Goal: Task Accomplishment & Management: Use online tool/utility

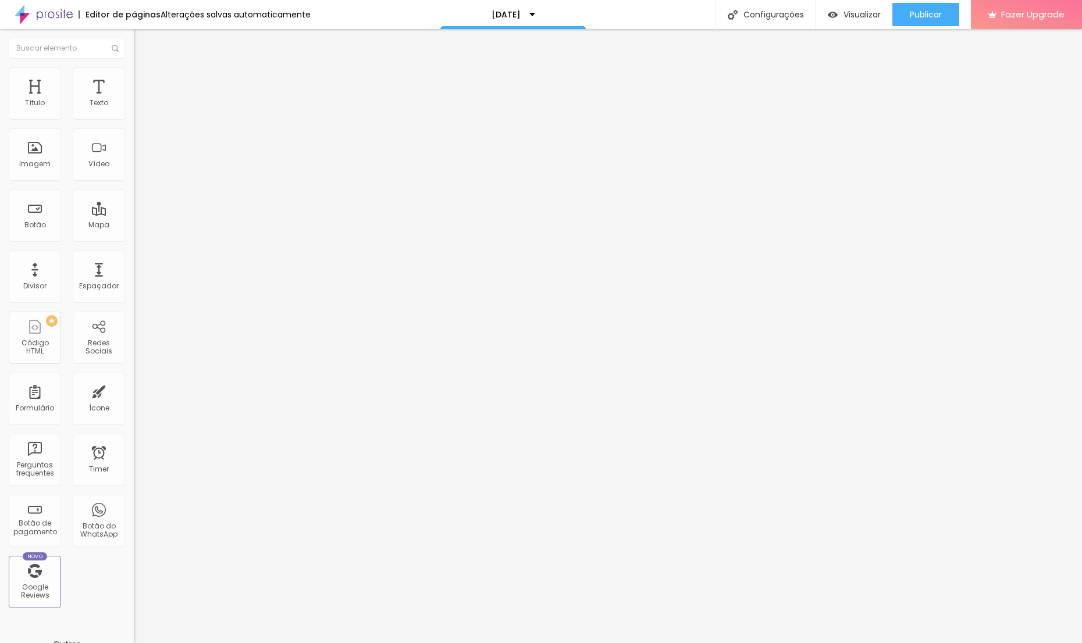
click at [134, 100] on span "Trocar imagem" at bounding box center [165, 95] width 63 height 10
click at [1005, 643] on div at bounding box center [541, 655] width 1082 height 10
click at [134, 100] on span "Trocar imagem" at bounding box center [165, 95] width 63 height 10
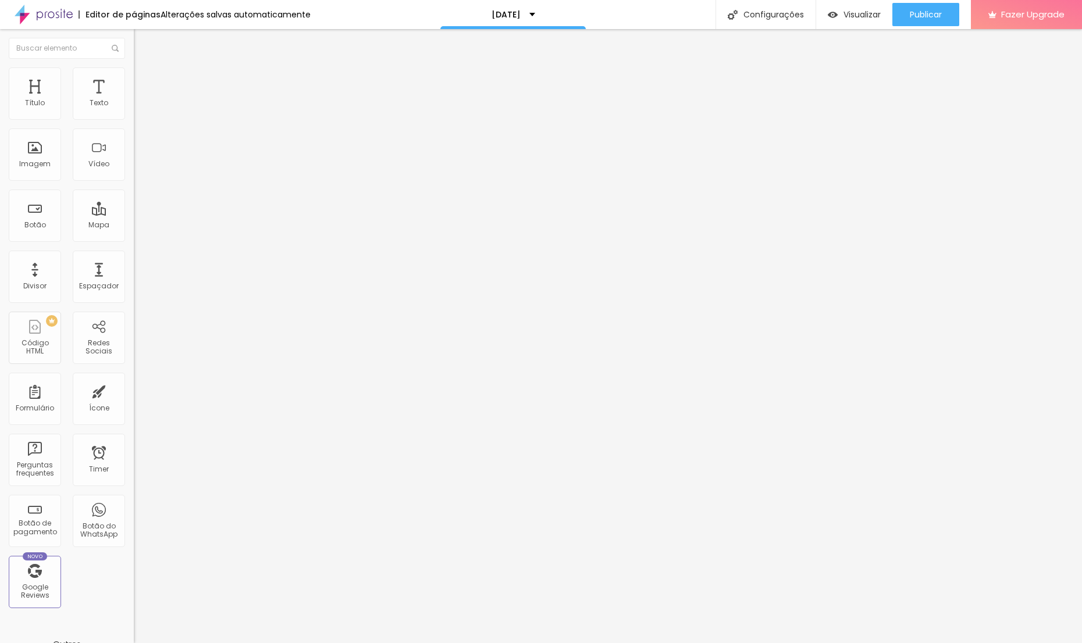
click at [144, 100] on span "Titulo 1" at bounding box center [163, 92] width 38 height 16
click at [134, 76] on li "Avançado" at bounding box center [201, 73] width 134 height 12
click at [134, 66] on img at bounding box center [139, 61] width 10 height 10
click at [134, 147] on div "Tipografia" at bounding box center [201, 143] width 134 height 7
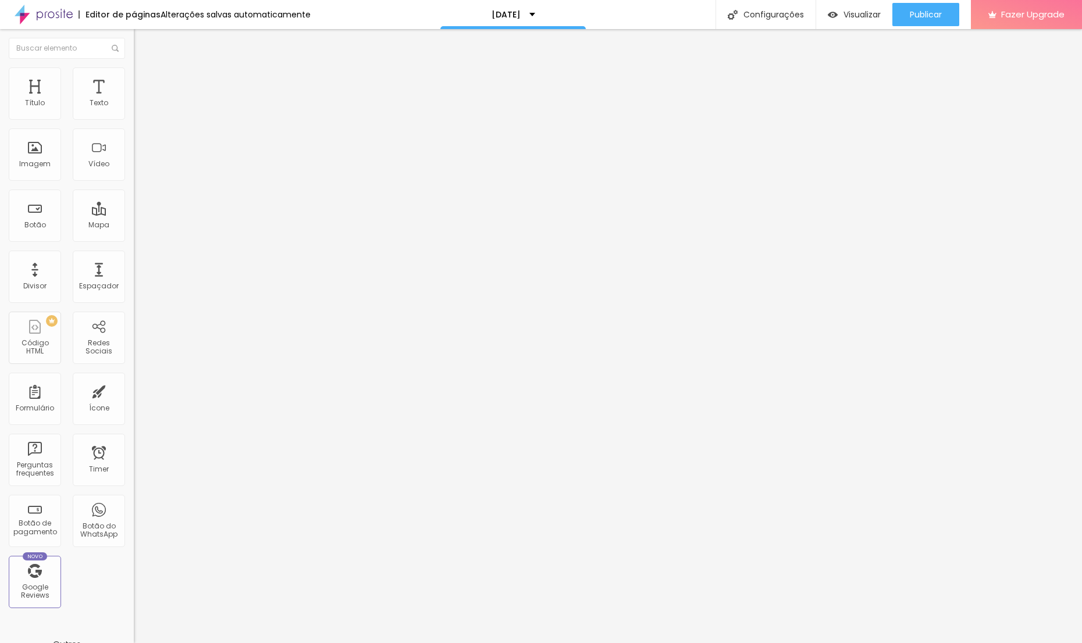
click at [134, 172] on button "button" at bounding box center [142, 166] width 16 height 12
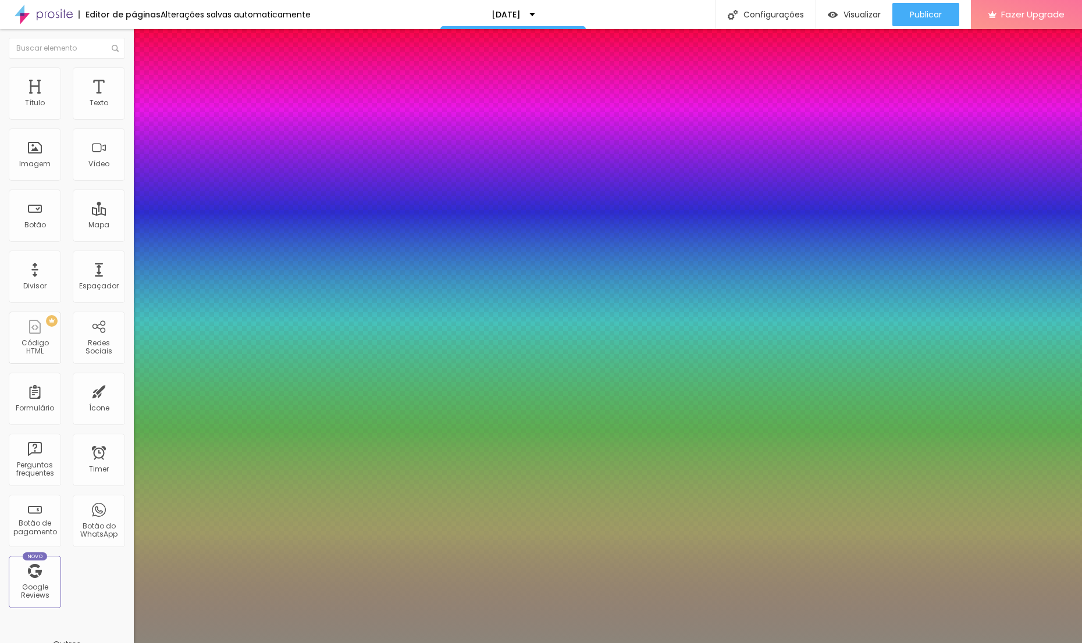
type input "1"
type input "0.5"
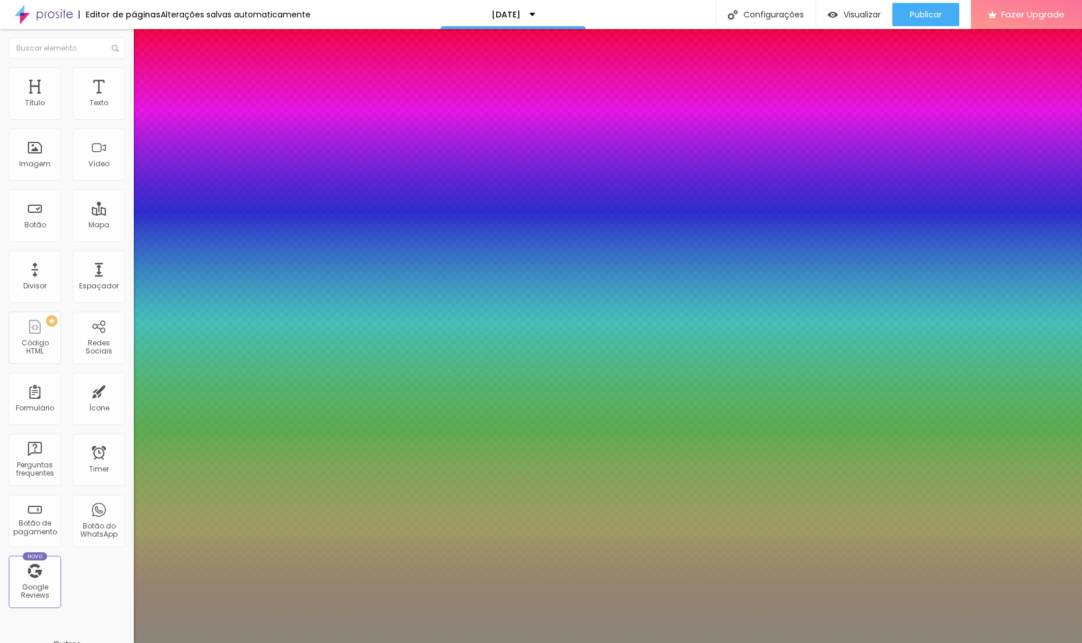
select select "Comfortaa-Bold"
type input "1"
type input "0.5"
type input "1"
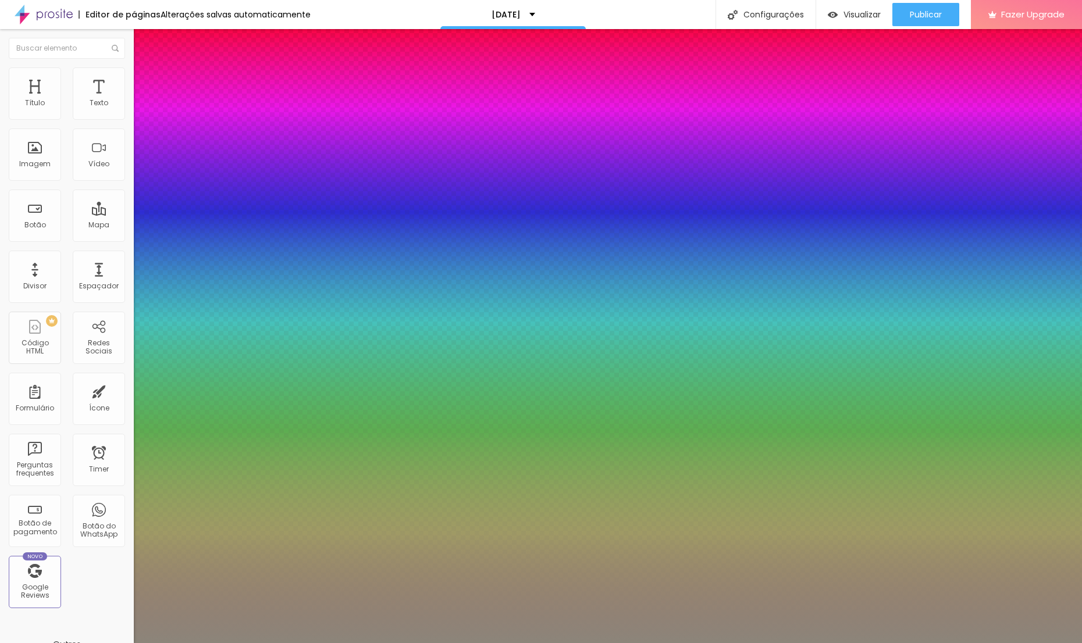
type input "0.5"
type input "1"
type input "0.5"
select select "Quicksand"
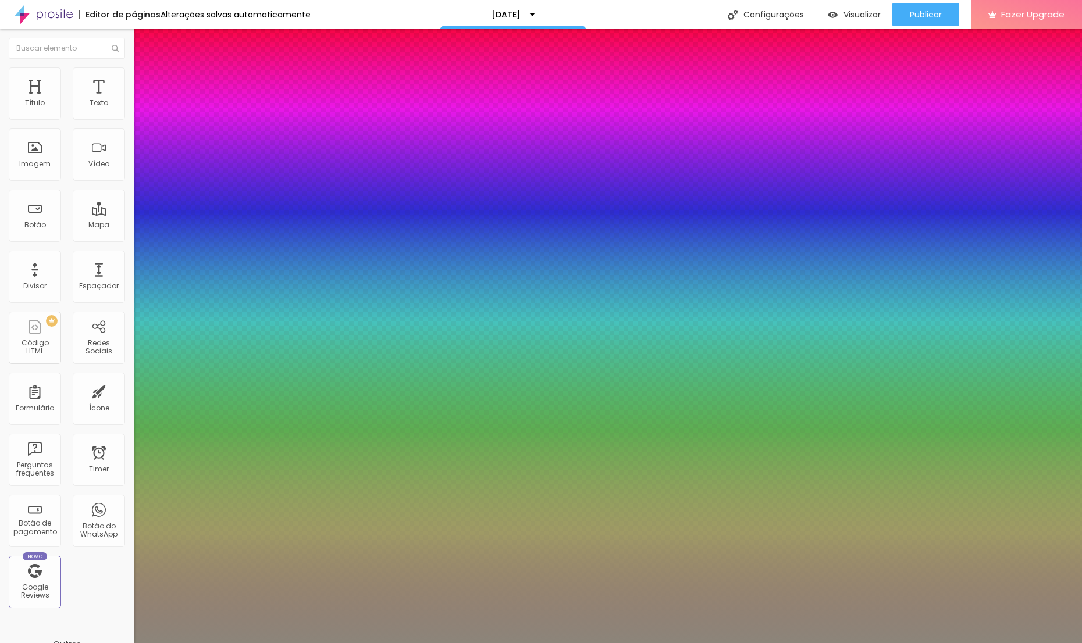
type input "1"
type input "0.5"
type input "1"
type input "0.5"
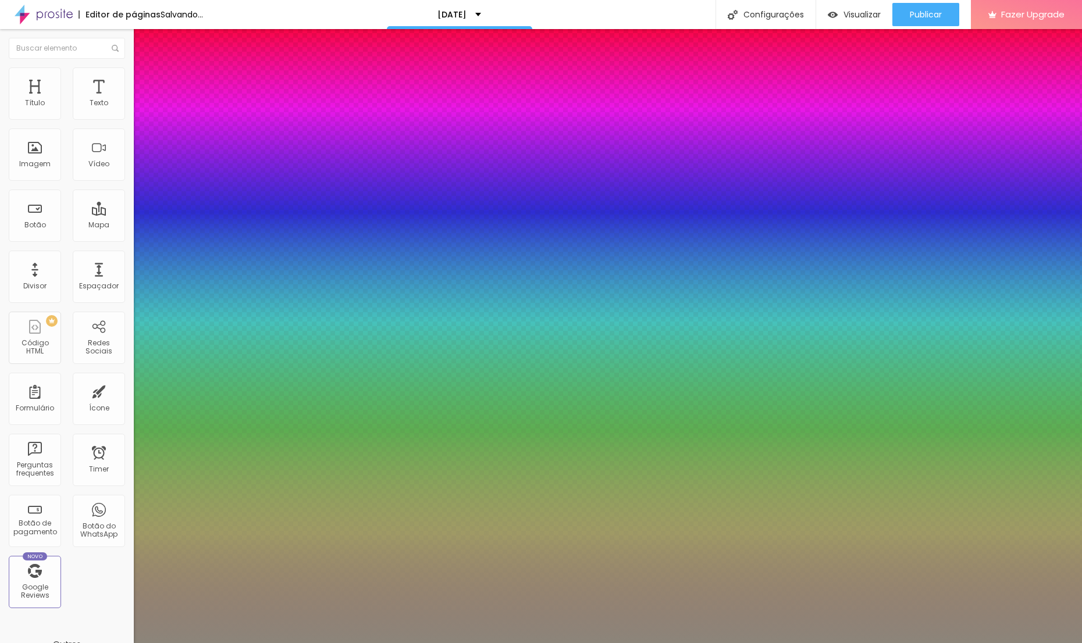
type input "1"
type input "0.5"
click at [63, 643] on div at bounding box center [541, 643] width 1082 height 0
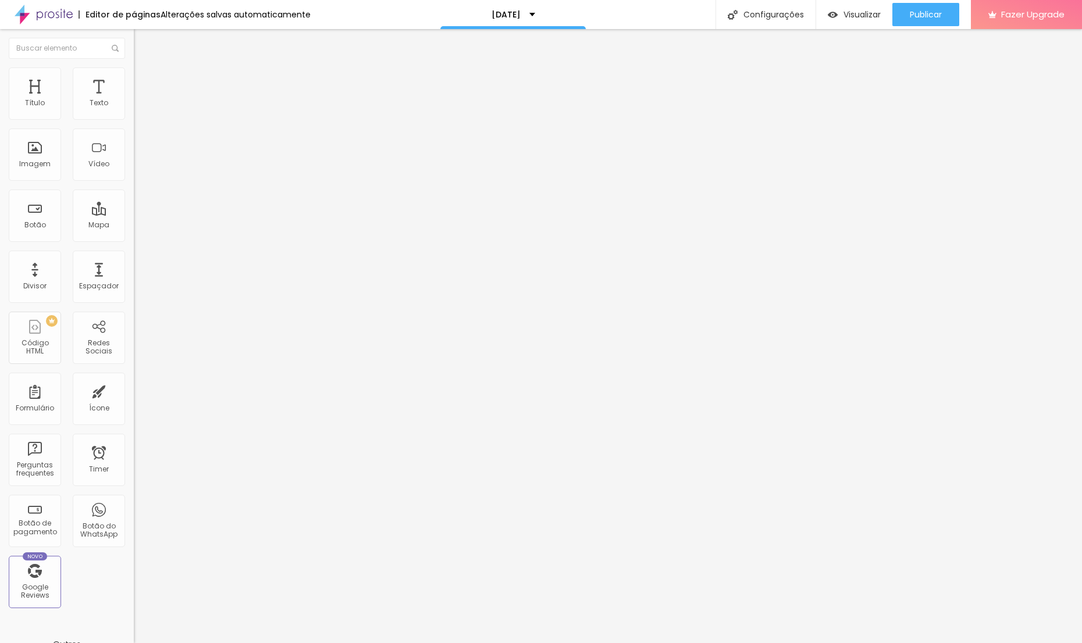
click at [138, 108] on icon "button" at bounding box center [141, 104] width 7 height 7
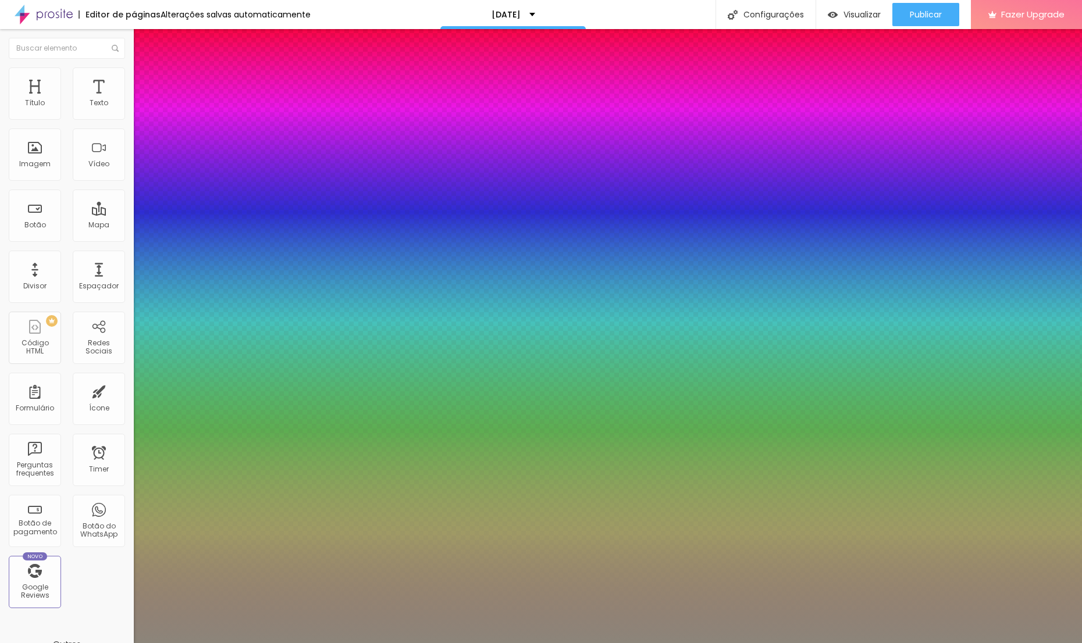
type input "1"
type input "0.5"
select select "Quicksand"
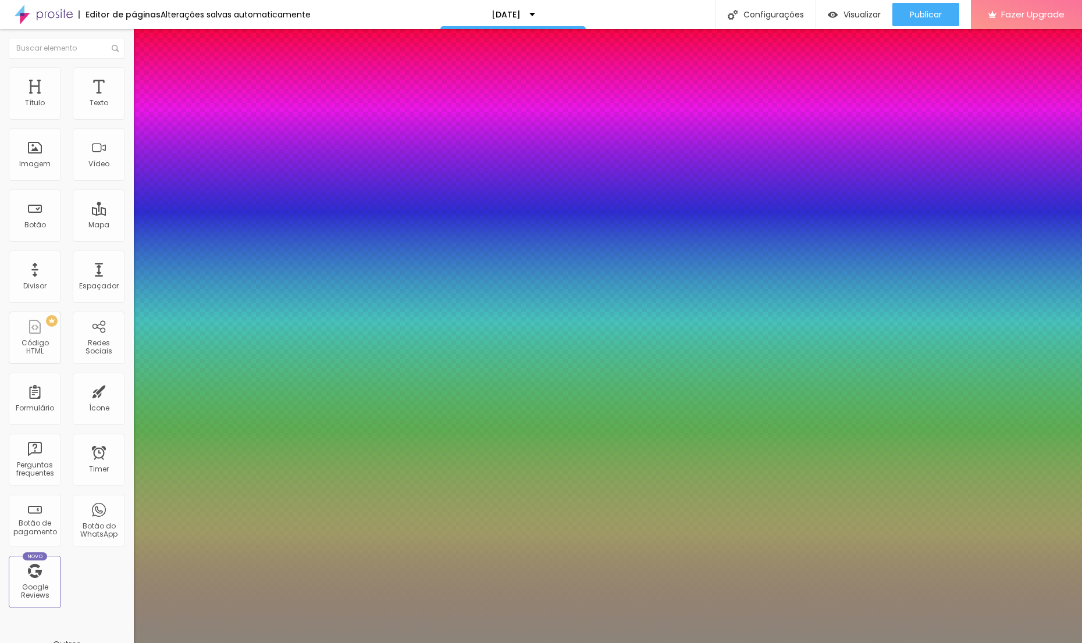
type input "1"
type input "0.5"
type input "1"
type input "0.5"
type input "1"
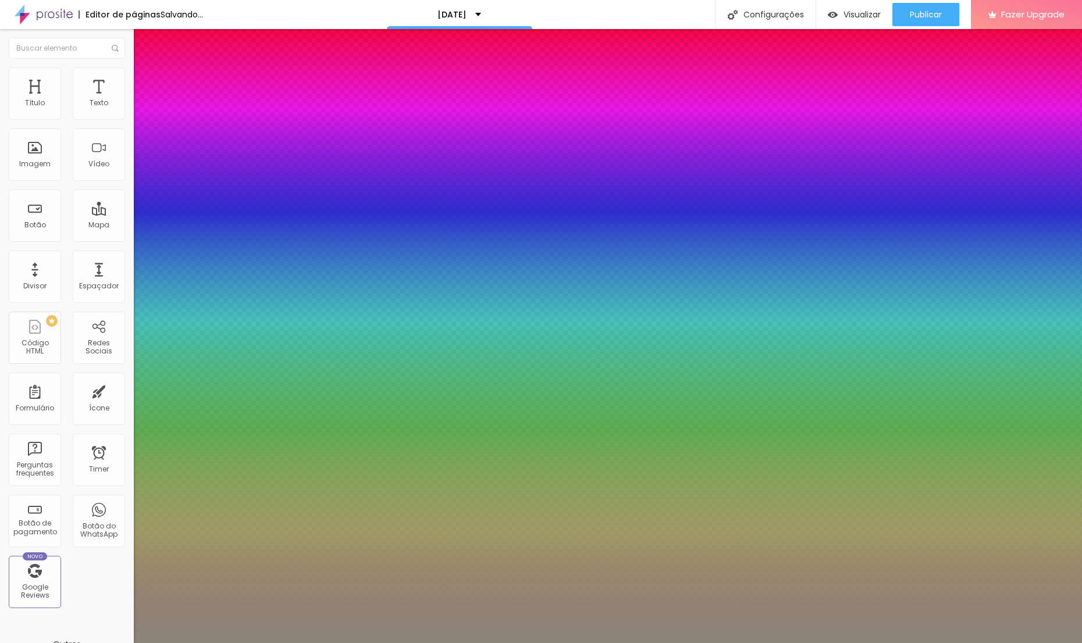
type input "0.5"
type input "1"
type input "0.5"
type input "1"
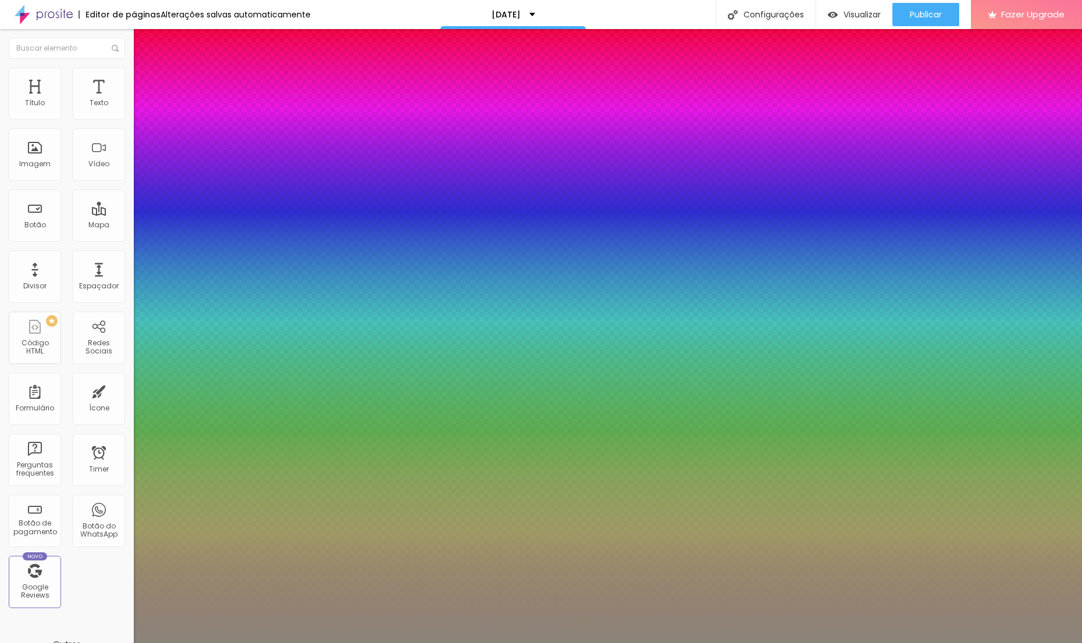
type input "0.5"
type input "#8C7A88"
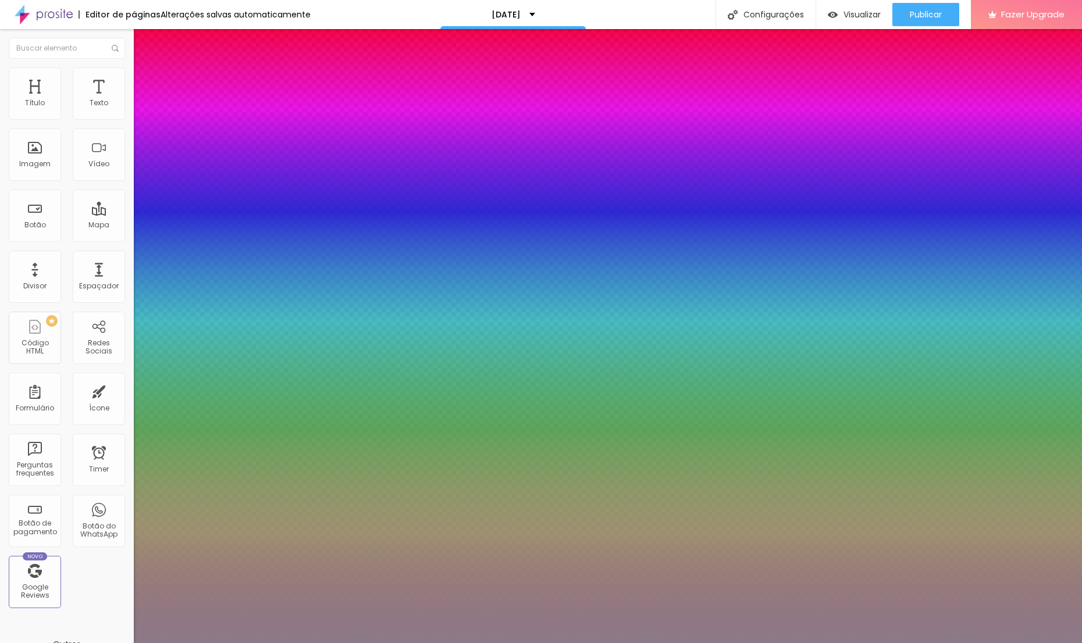
type input "1"
type input "0.5"
type input "1"
type input "0.5"
type input "#8C7A87"
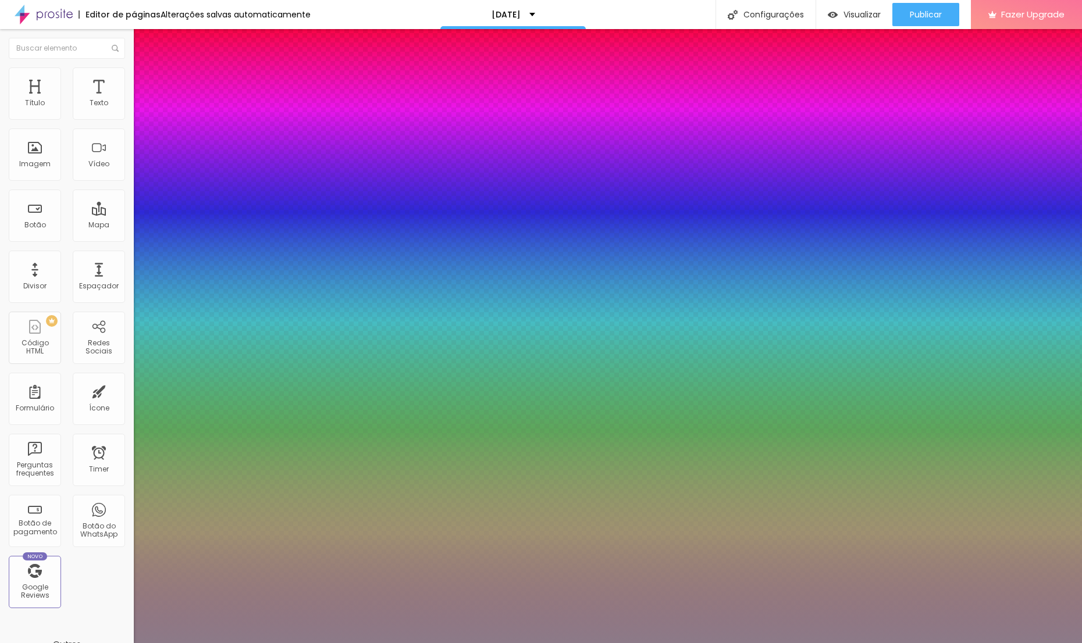
type input "1"
type input "0.5"
type input "#8C7A86"
type input "1"
type input "0.5"
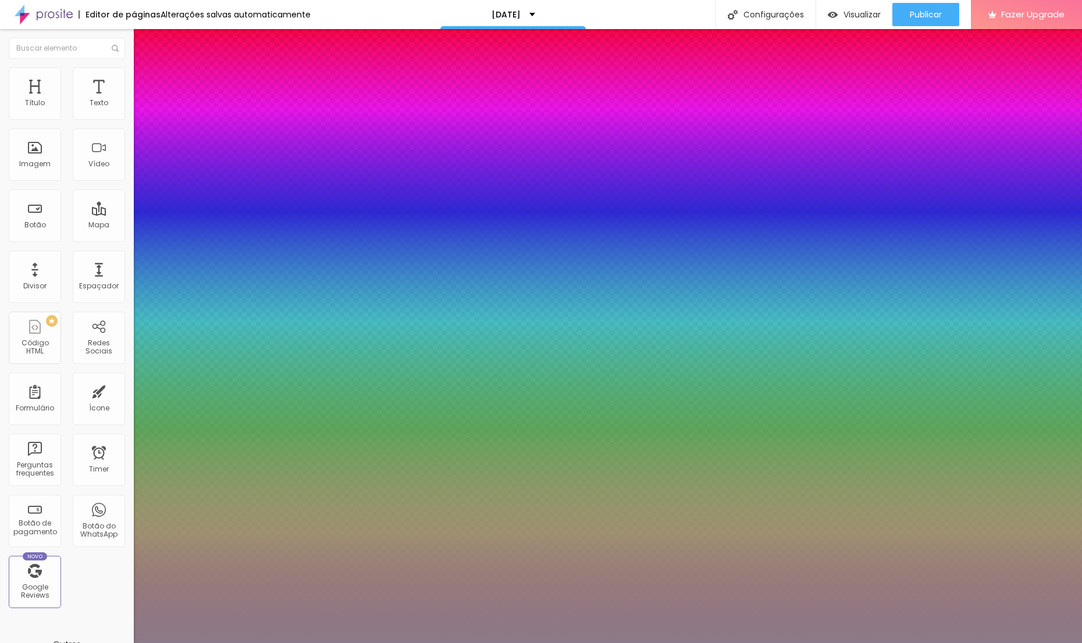
type input "#8C7A83"
type input "1"
type input "0.5"
type input "1"
type input "0.5"
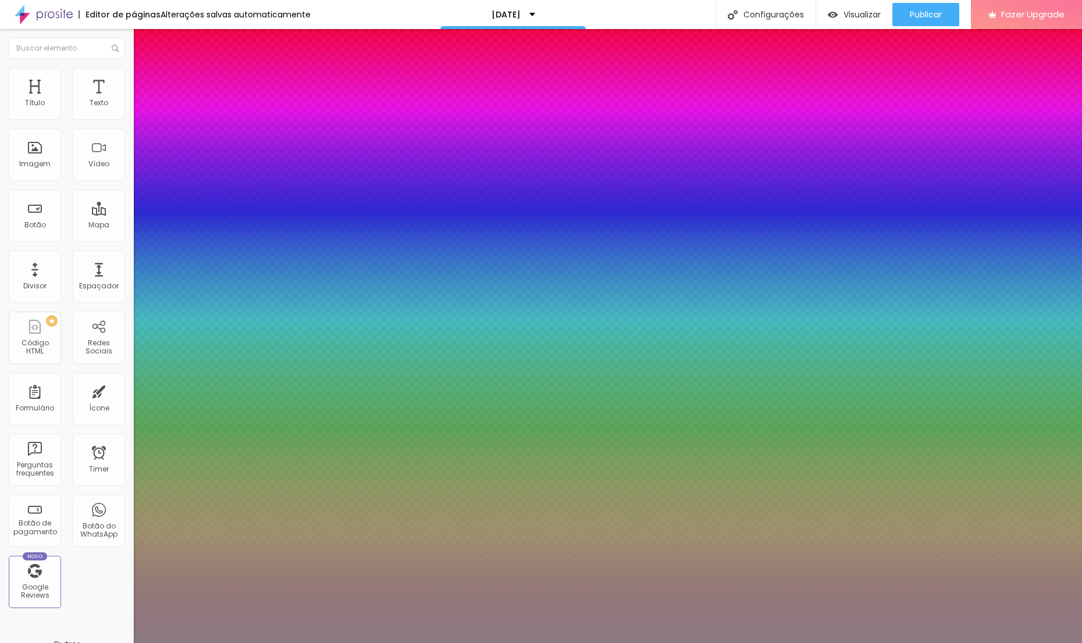
type input "1"
type input "0.5"
type input "#8C7A82"
type input "1"
type input "0.5"
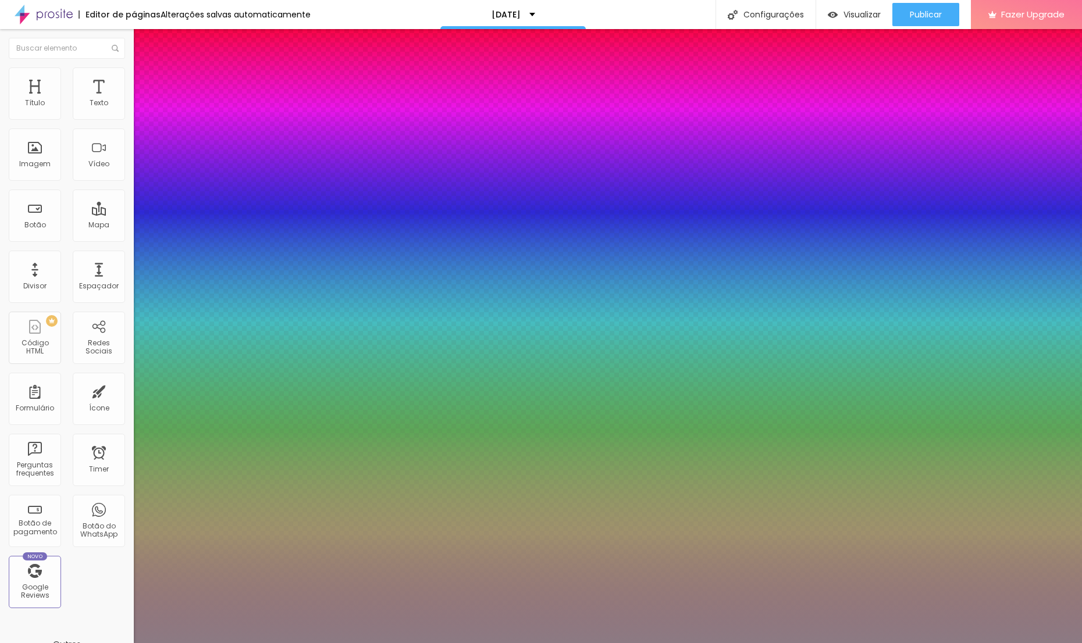
type input "#8C7A81"
type input "1"
type input "0.5"
type input "#8C7A80"
type input "1"
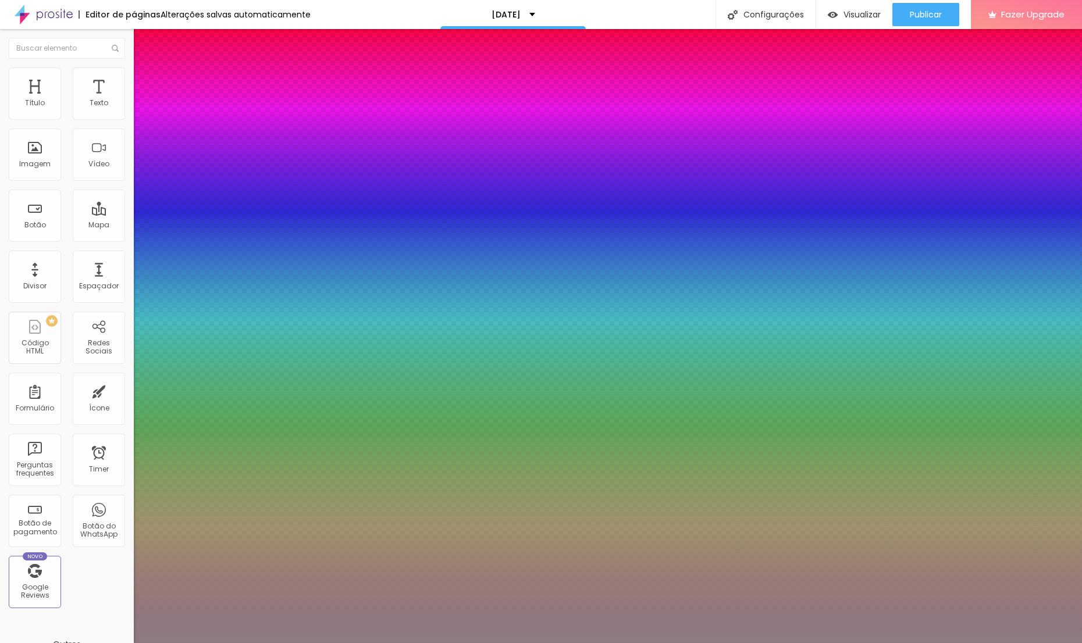
type input "0.5"
type input "1"
type input "0.5"
type input "#8C7A7F"
drag, startPoint x: 244, startPoint y: 327, endPoint x: 244, endPoint y: 319, distance: 8.1
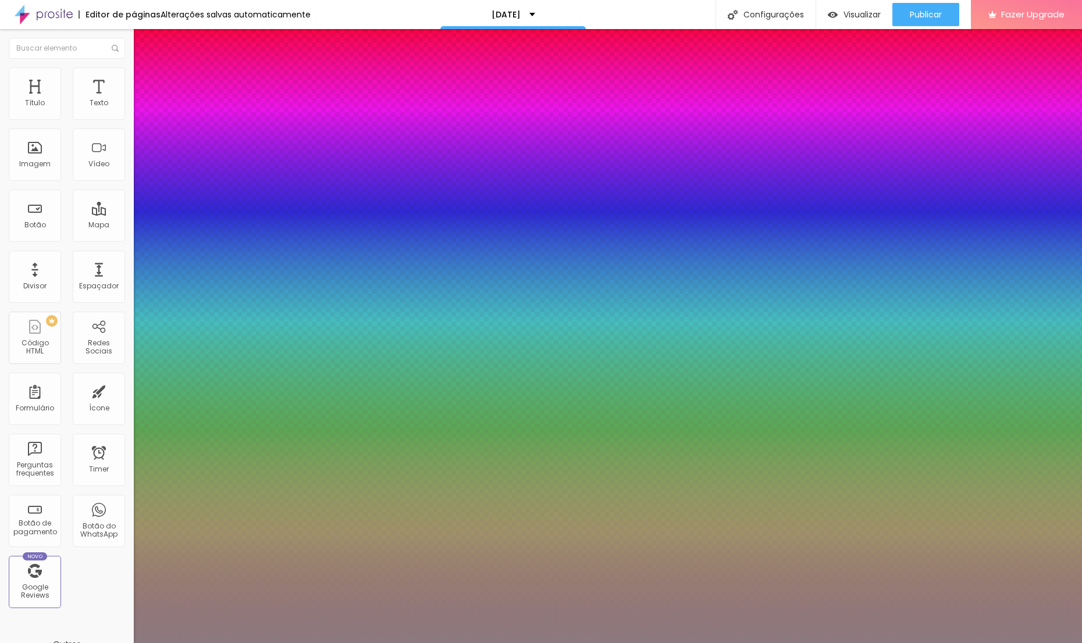
click at [244, 319] on div at bounding box center [541, 321] width 1082 height 643
type input "1"
type input "0.5"
click at [241, 344] on div at bounding box center [541, 321] width 1082 height 643
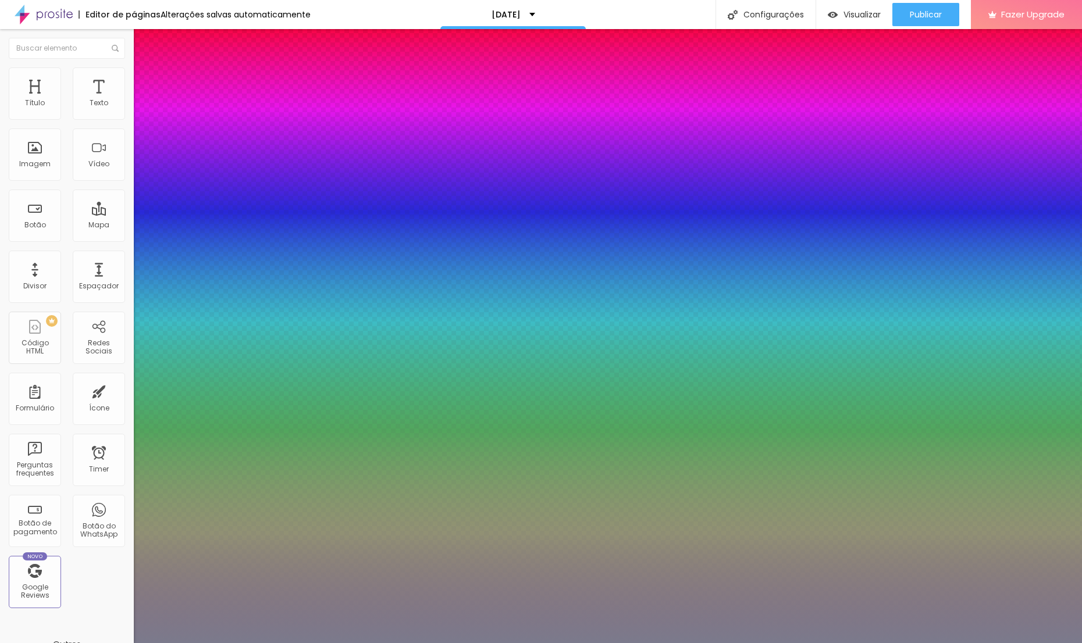
drag, startPoint x: 251, startPoint y: 312, endPoint x: 250, endPoint y: 319, distance: 6.5
type input "1"
type input "0.5"
type input "1"
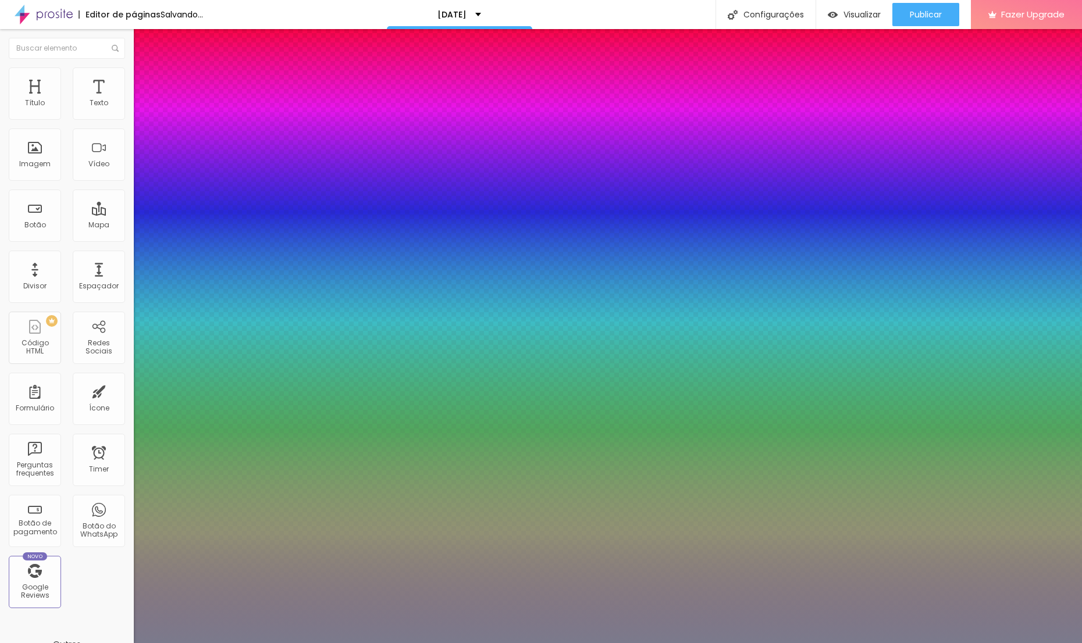
type input "0.5"
type input "1"
type input "0.5"
type input "#7B7A8C"
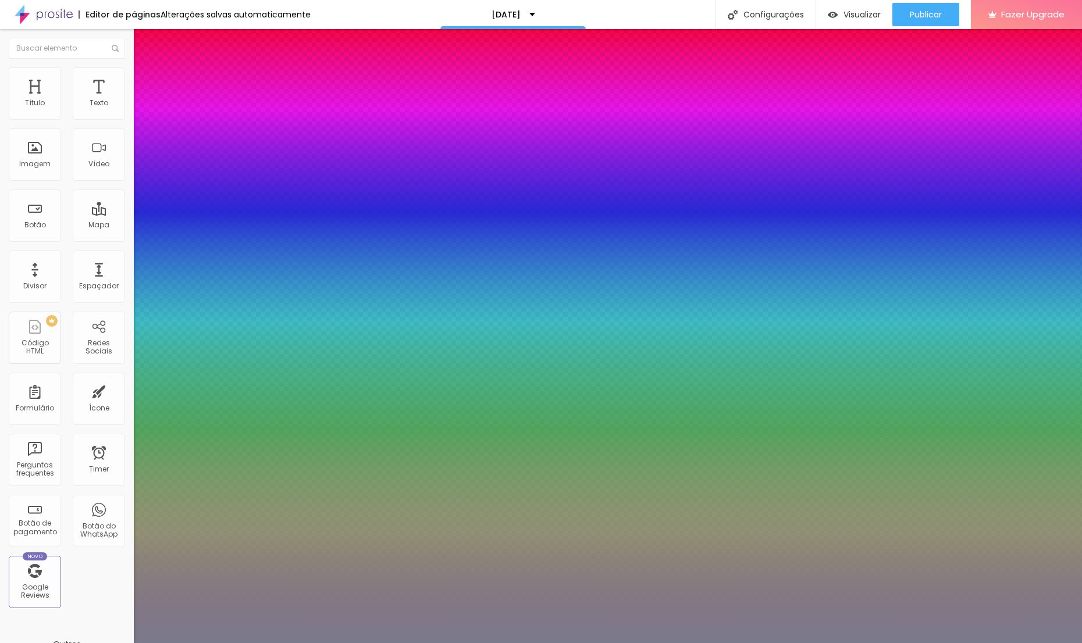
type input "1"
type input "0.5"
type input "#8C7A80"
type input "1"
type input "0.5"
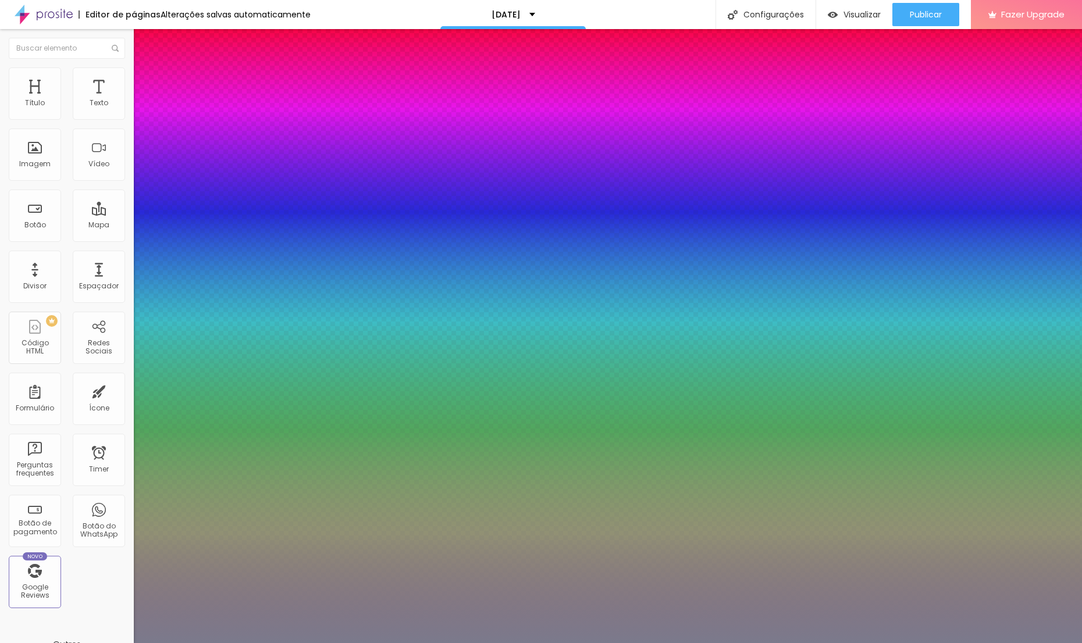
type input "1"
type input "0.5"
type input "#8C7A7F"
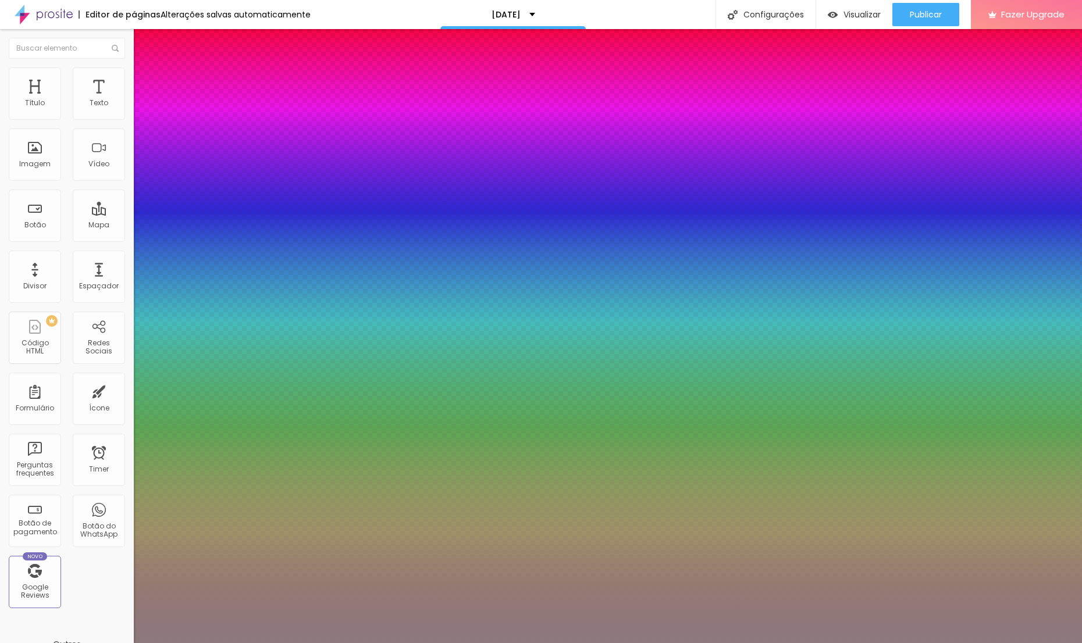
type input "1"
type input "0.5"
type input "#8C7A7E"
type input "1"
type input "0.5"
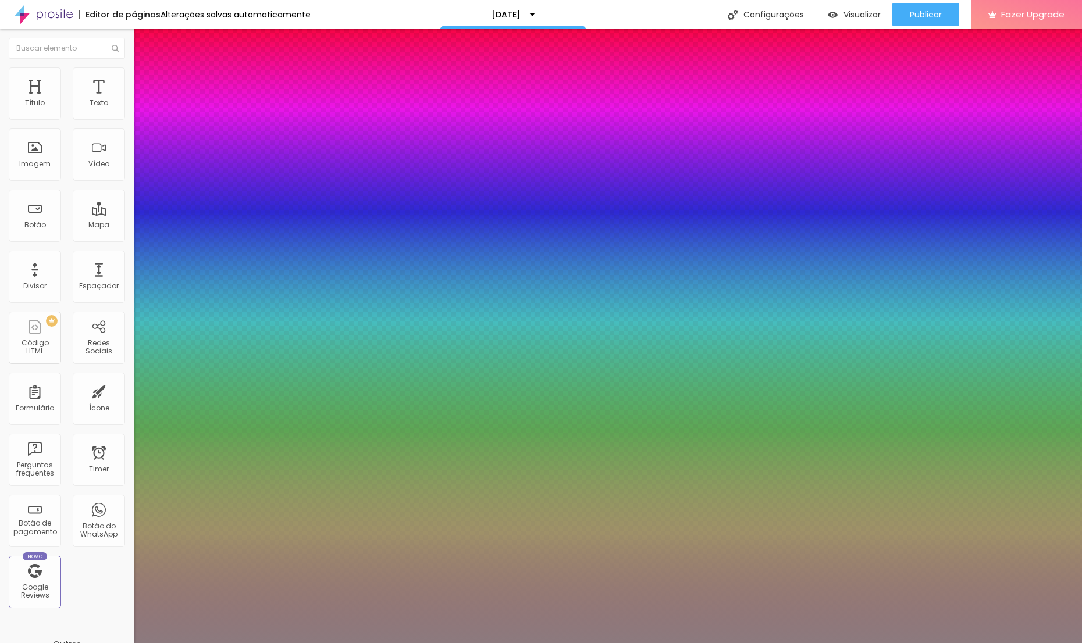
type input "#8C7A7D"
type input "1"
type input "0.5"
type input "#8C7A7C"
type input "1"
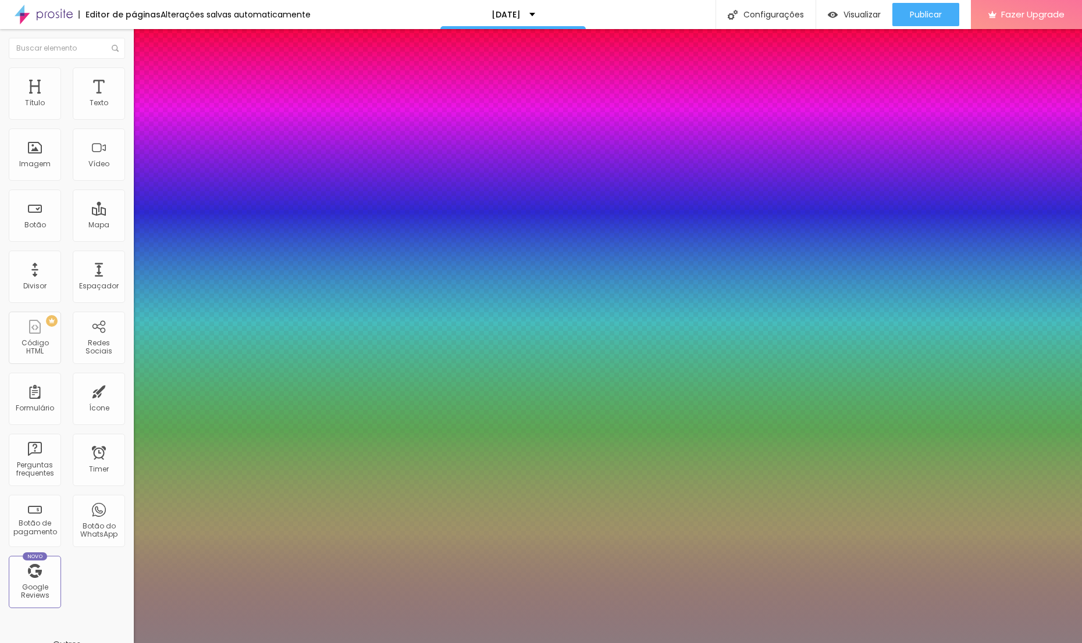
type input "0.5"
type input "#8C7A7B"
type input "1"
type input "0.5"
type input "1"
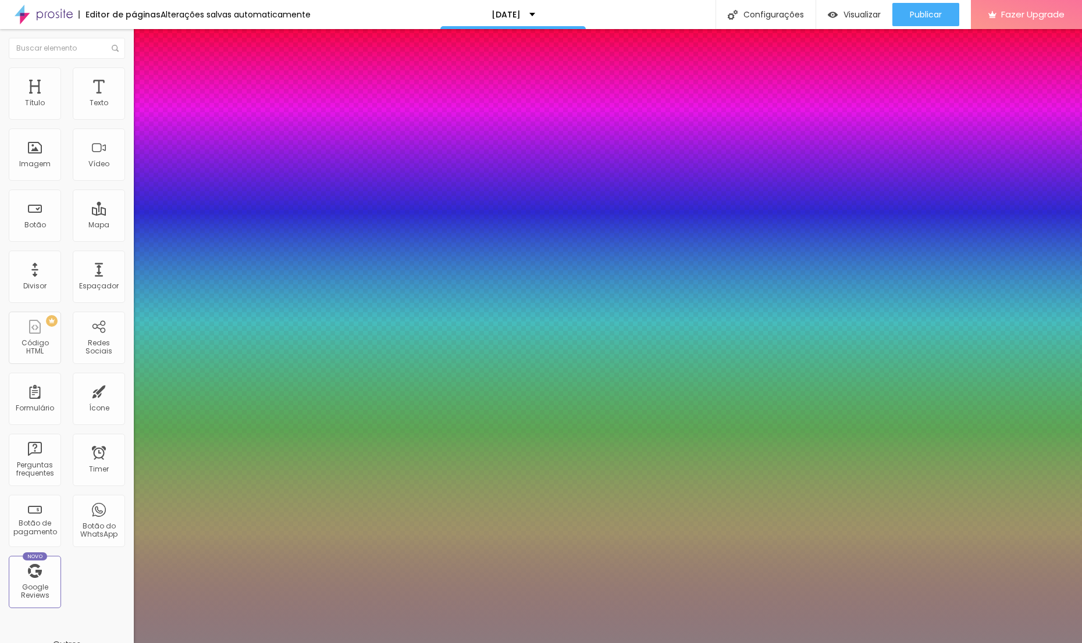
type input "0.5"
type input "1"
type input "0.5"
type input "#8C7A7A"
type input "1"
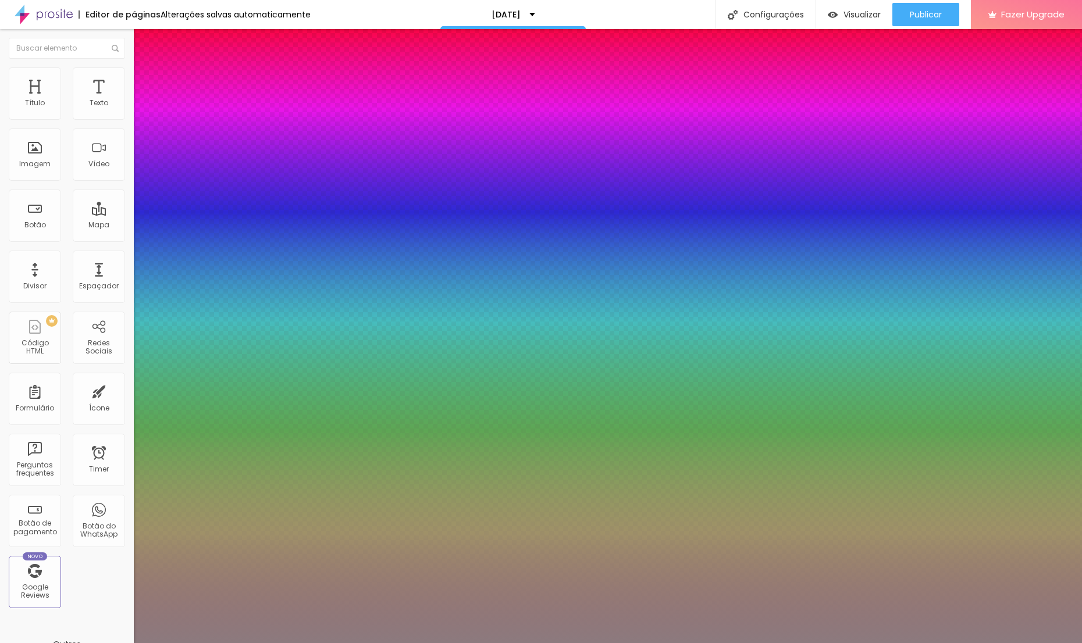
type input "0.5"
drag, startPoint x: 251, startPoint y: 320, endPoint x: 249, endPoint y: 314, distance: 6.5
type input "1"
type input "0.5"
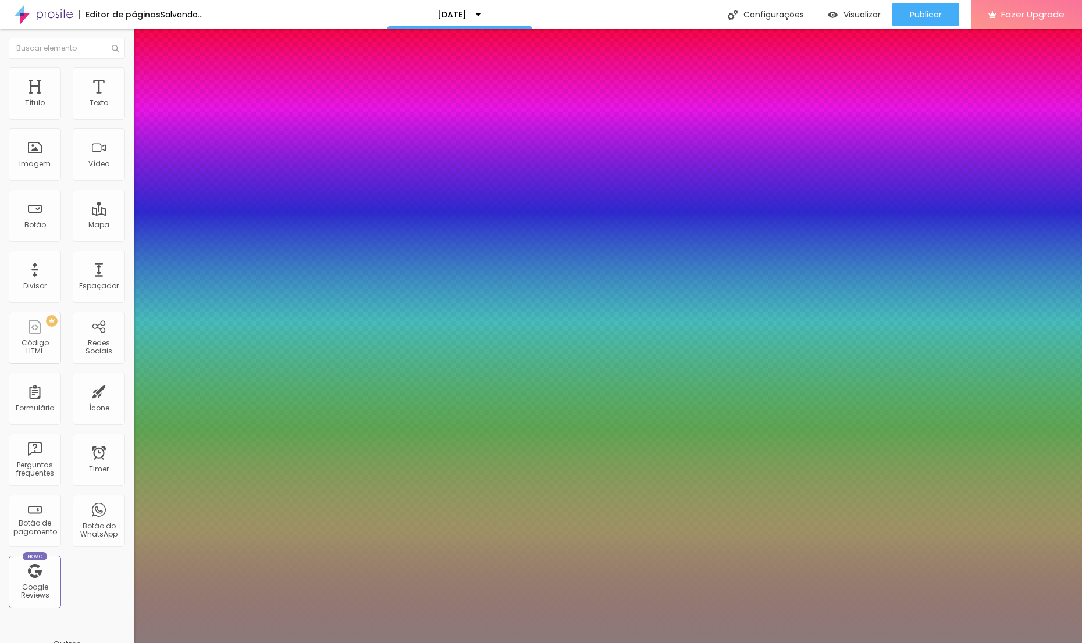
type input "1"
type input "0.5"
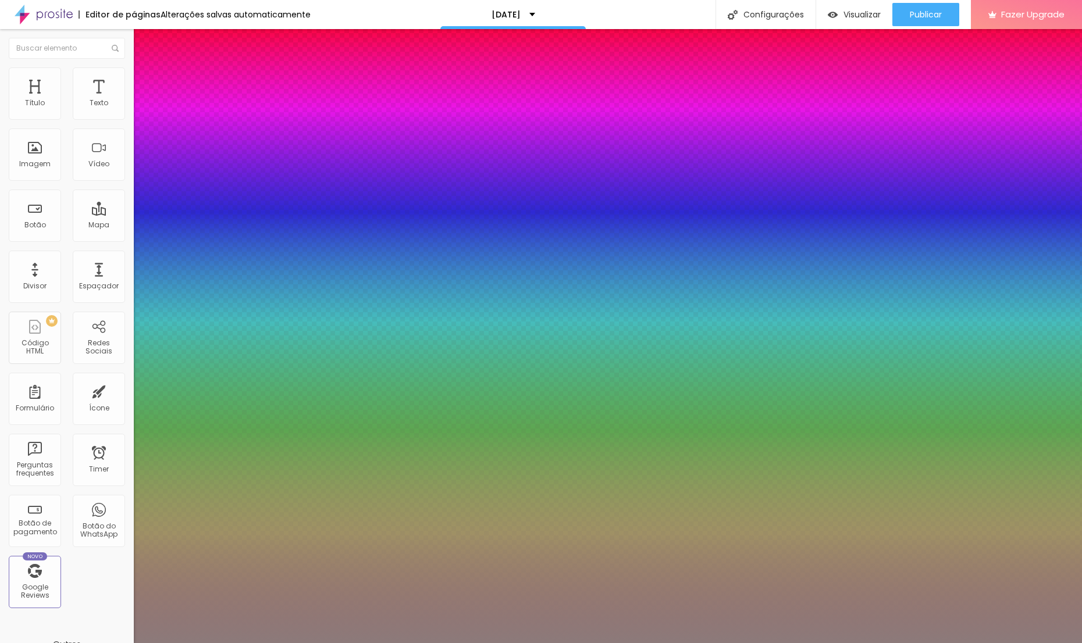
type input "1"
type input "0.5"
type input "1"
type input "0.5"
type input "#AA0E0E"
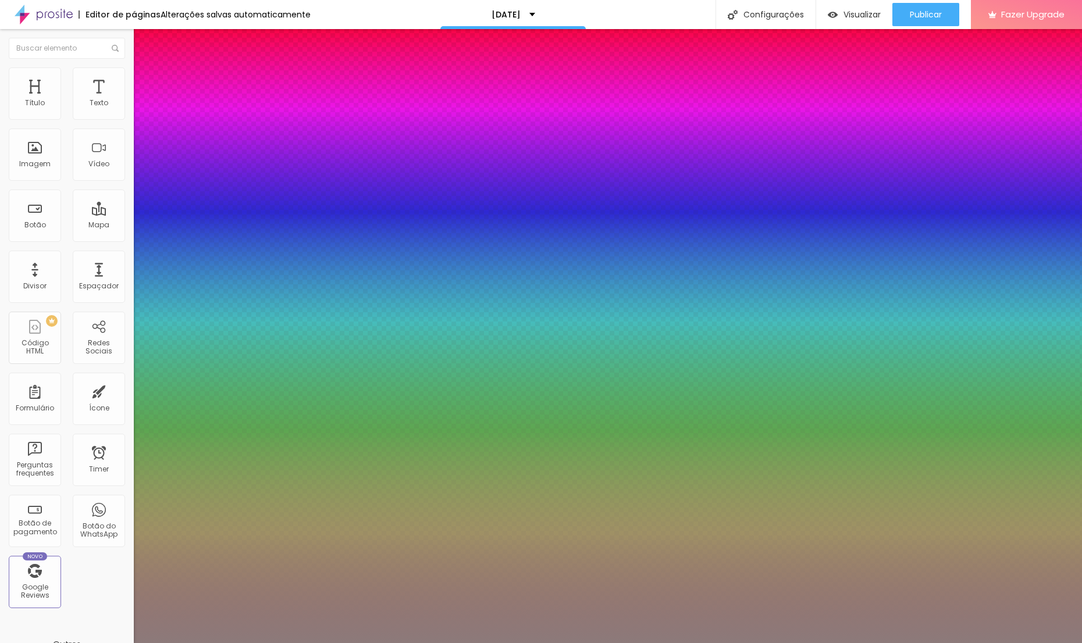
type input "1"
type input "0.5"
type input "#A80E0E"
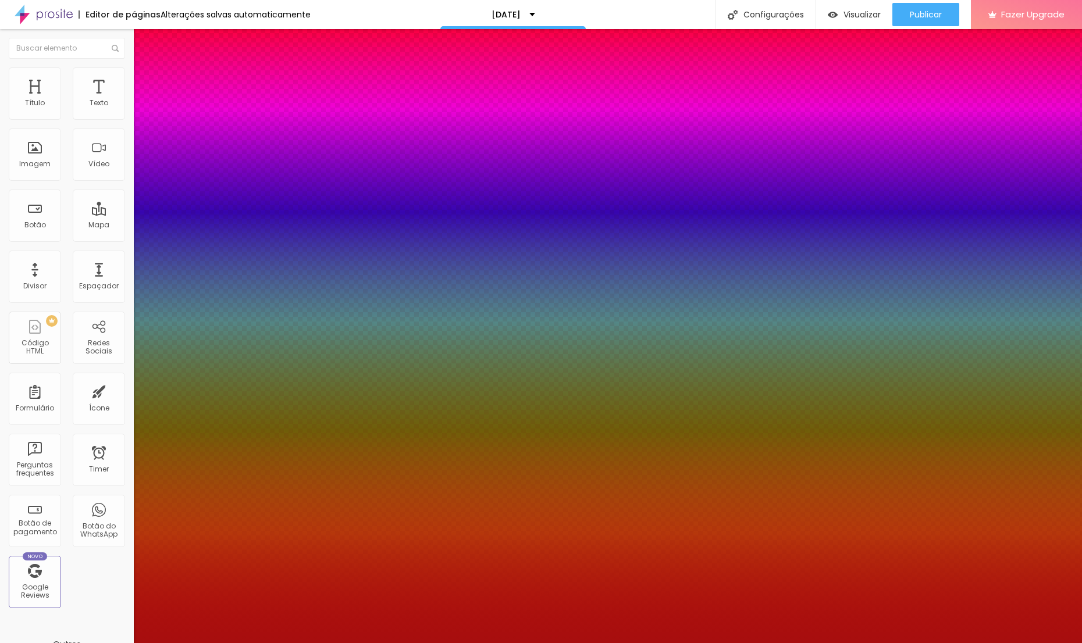
type input "1"
type input "0.5"
type input "#A70E0E"
type input "1"
type input "0.5"
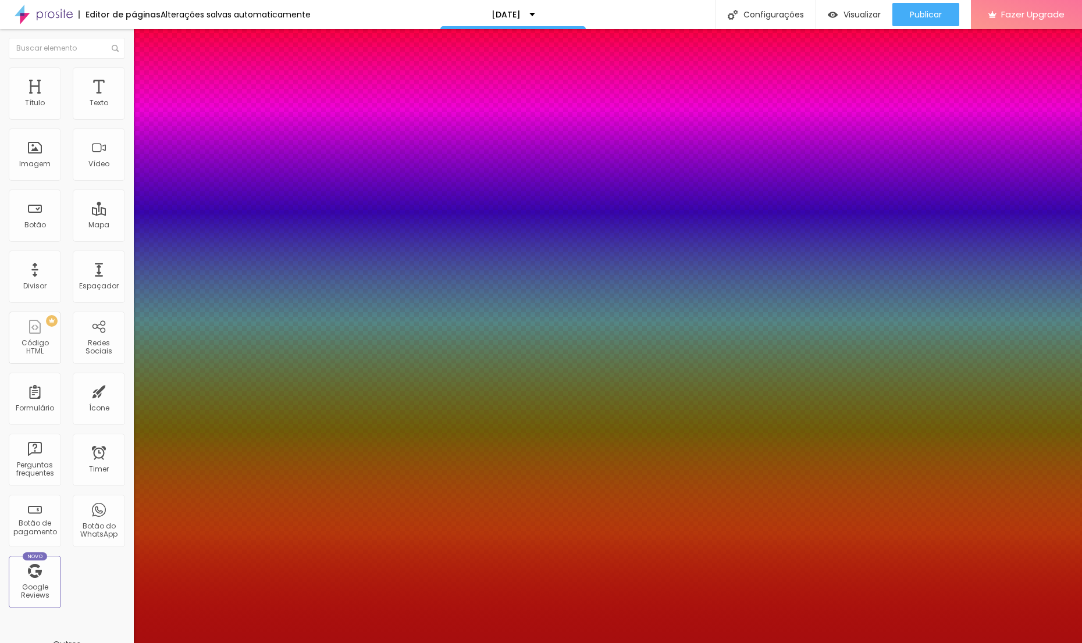
type input "#A30E0E"
type input "1"
type input "0.5"
type input "1"
type input "0.5"
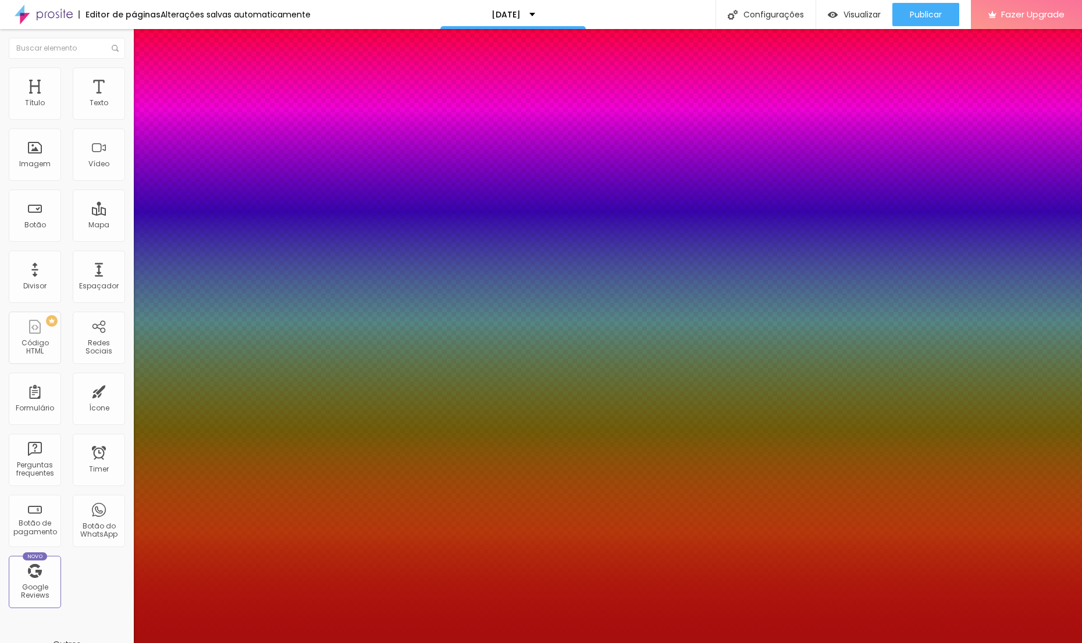
type input "#990B0B"
type input "1"
type input "0.5"
type input "#910808"
type input "1"
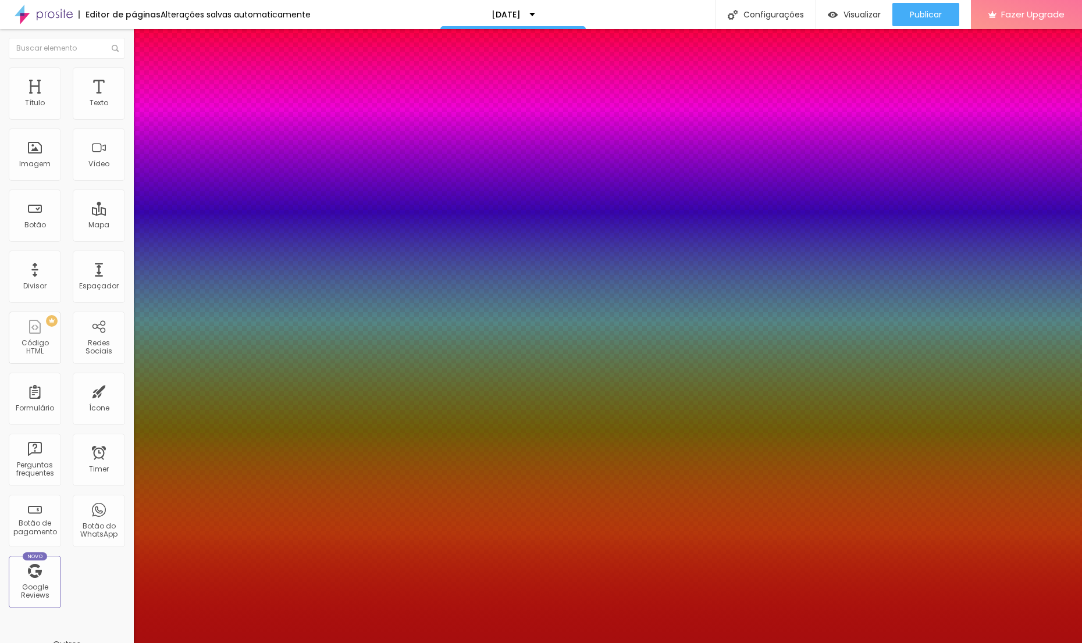
type input "0.5"
type input "#8D0606"
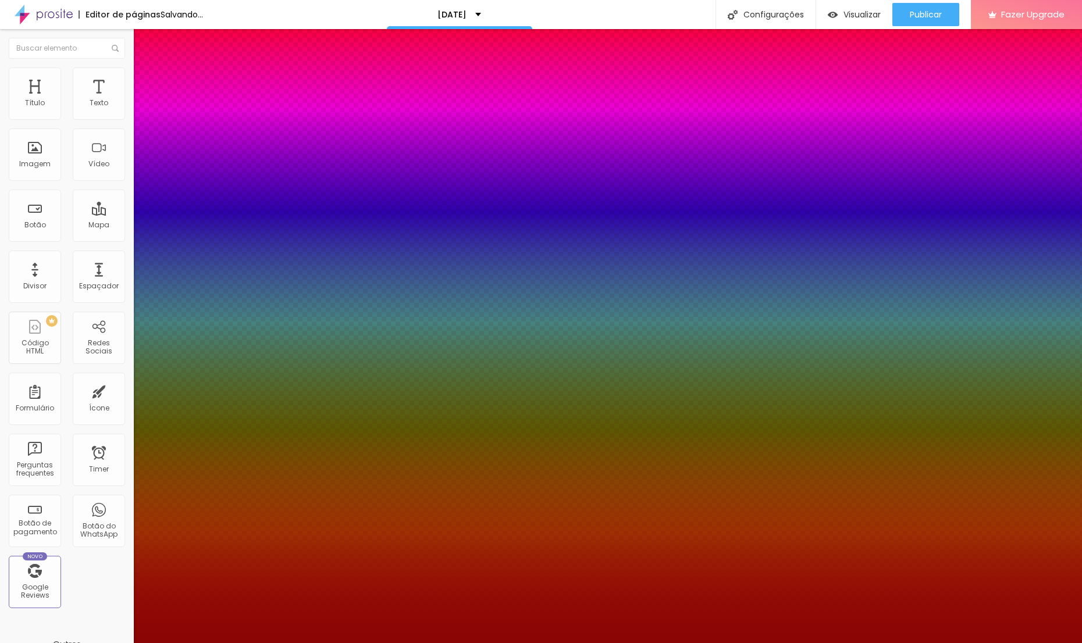
type input "1"
type input "0.5"
type input "#8A0505"
type input "1"
type input "0.5"
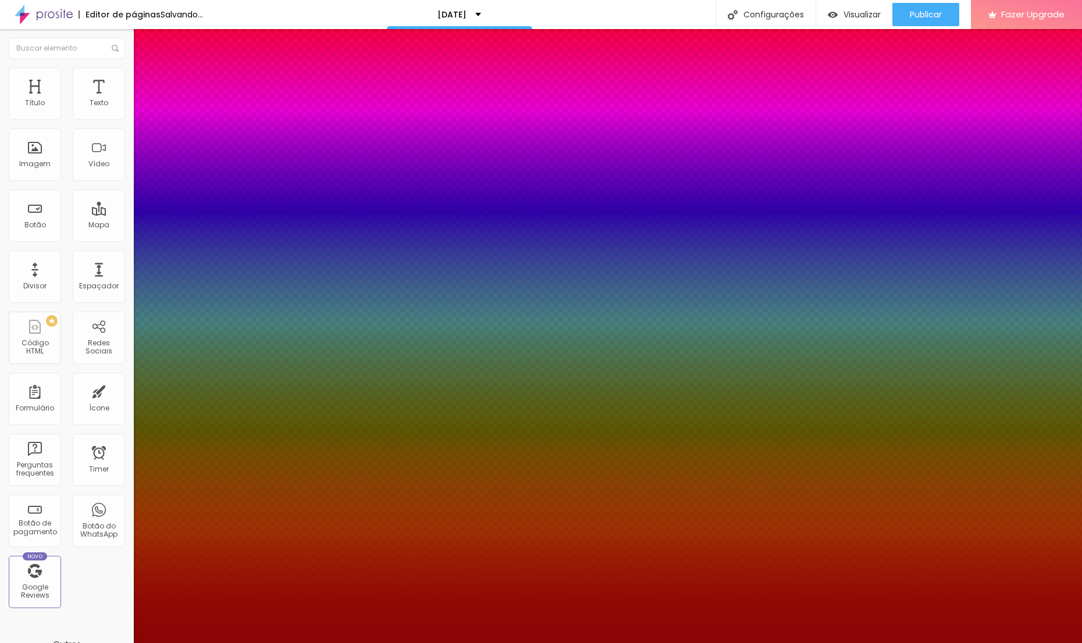
type input "#830303"
type input "1"
type input "0.5"
type input "#7C0101"
type input "1"
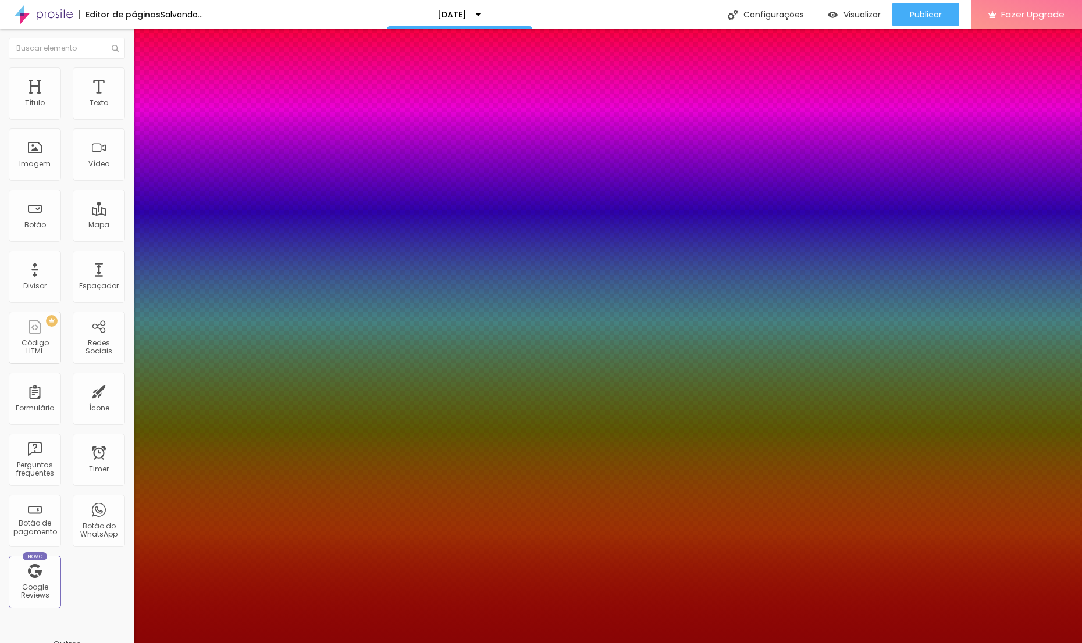
type input "0.5"
type input "#7A0101"
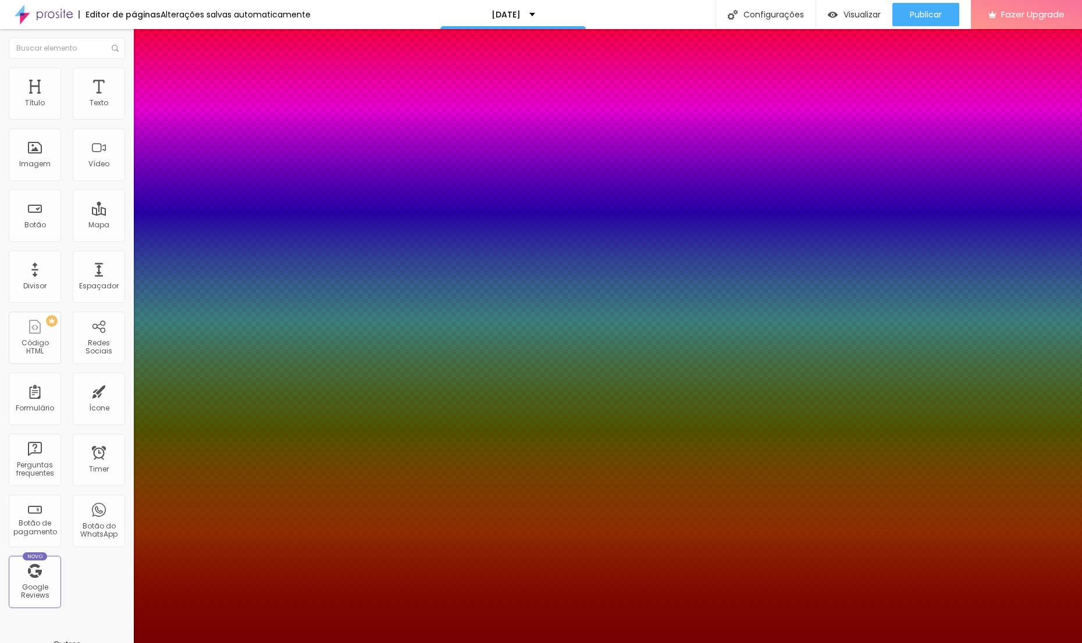
type input "1"
type input "0.5"
type input "#770101"
type input "1"
type input "0.5"
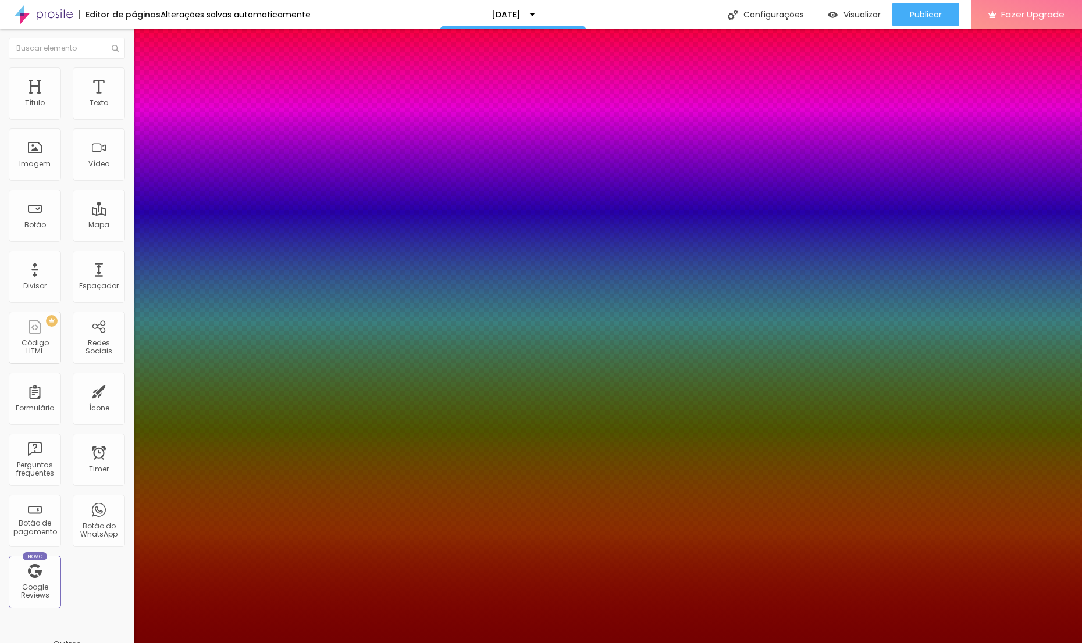
type input "#750101"
type input "1"
type input "0.5"
type input "#770101"
type input "1"
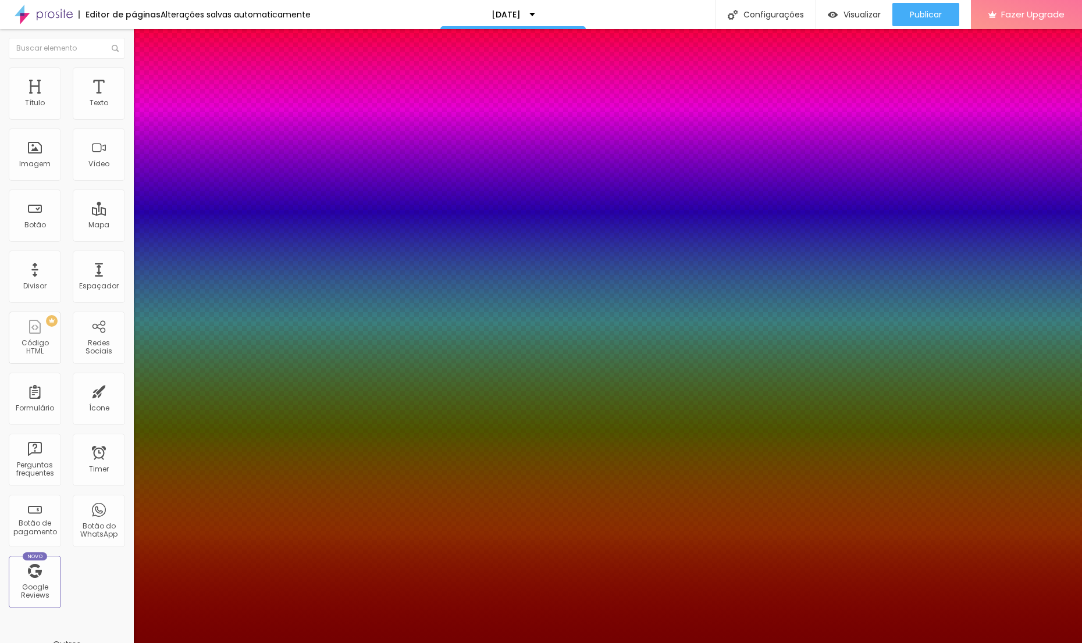
type input "0.5"
type input "#7E0101"
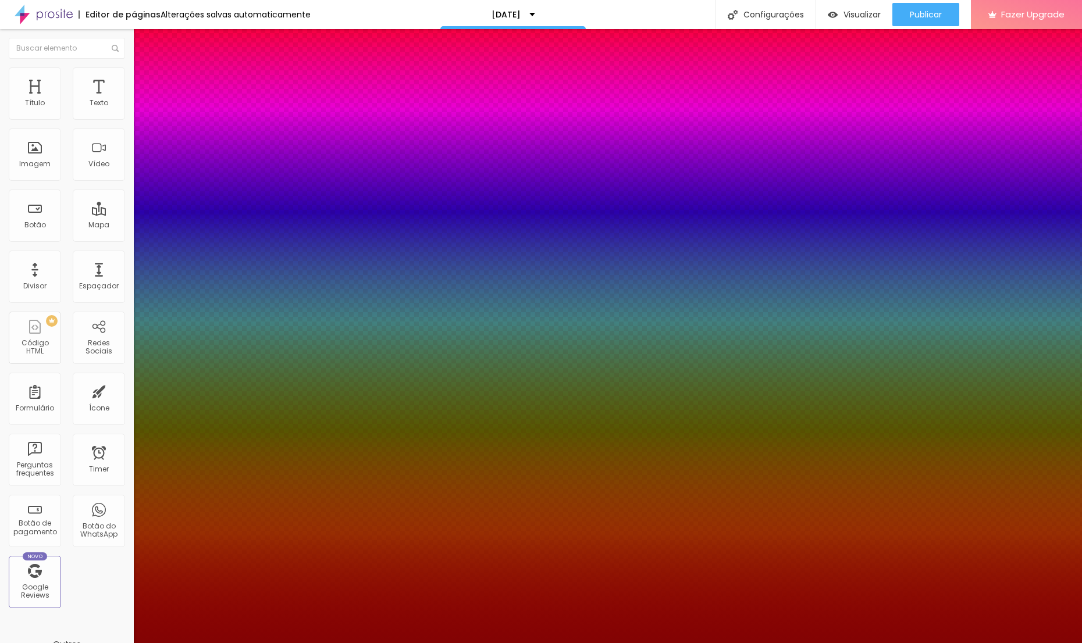
type input "1"
type input "0.5"
type input "#830303"
type input "1"
type input "0.5"
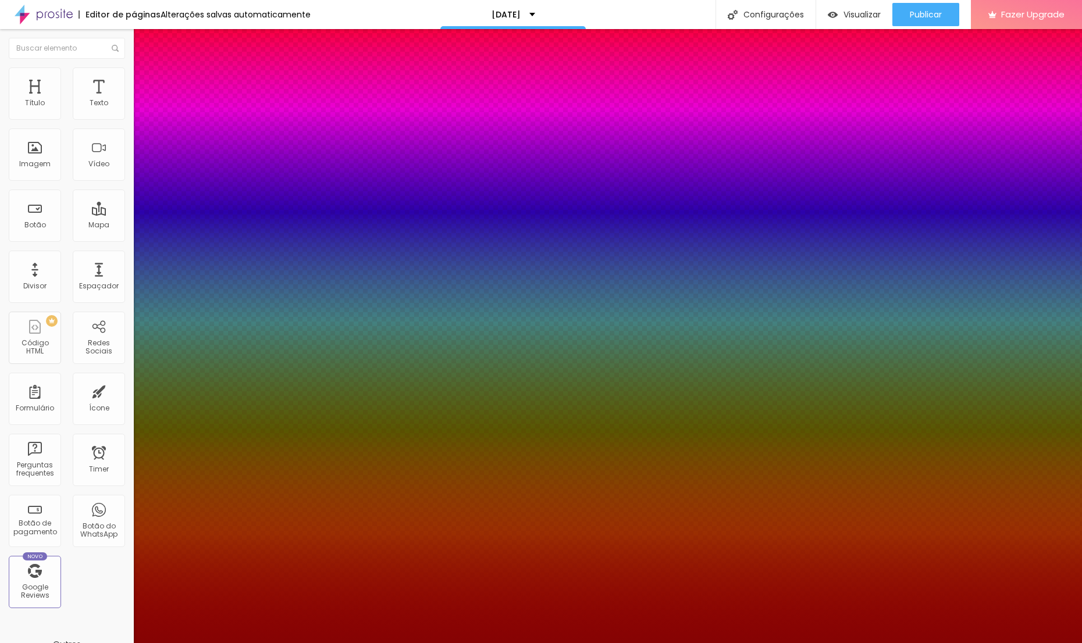
type input "#860303"
type input "1"
type input "0.5"
type input "#8A0404"
type input "1"
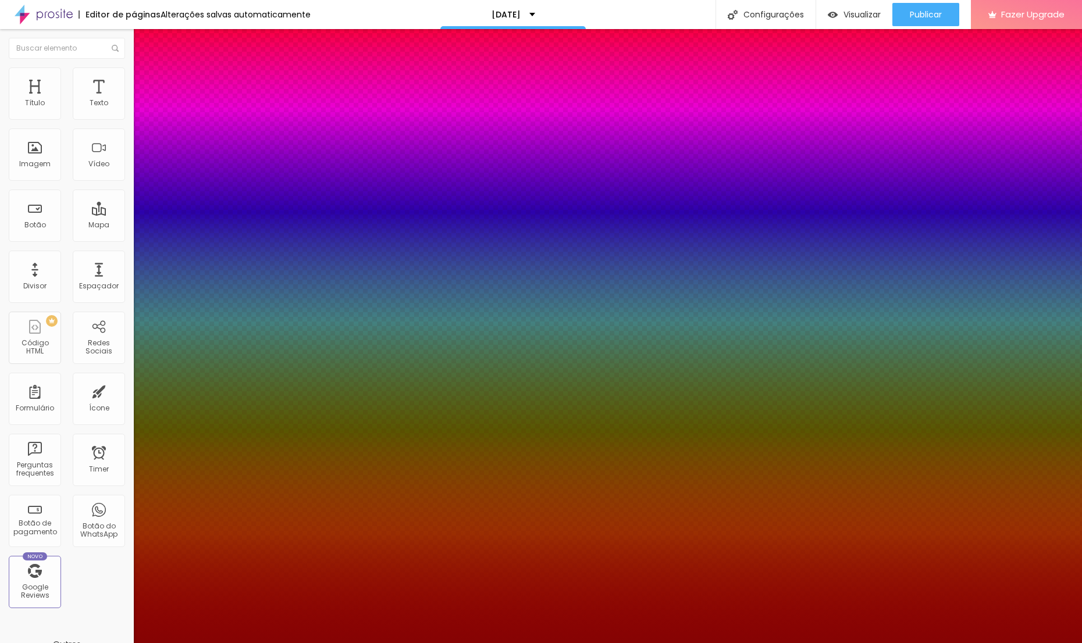
type input "0.5"
type input "#8D0404"
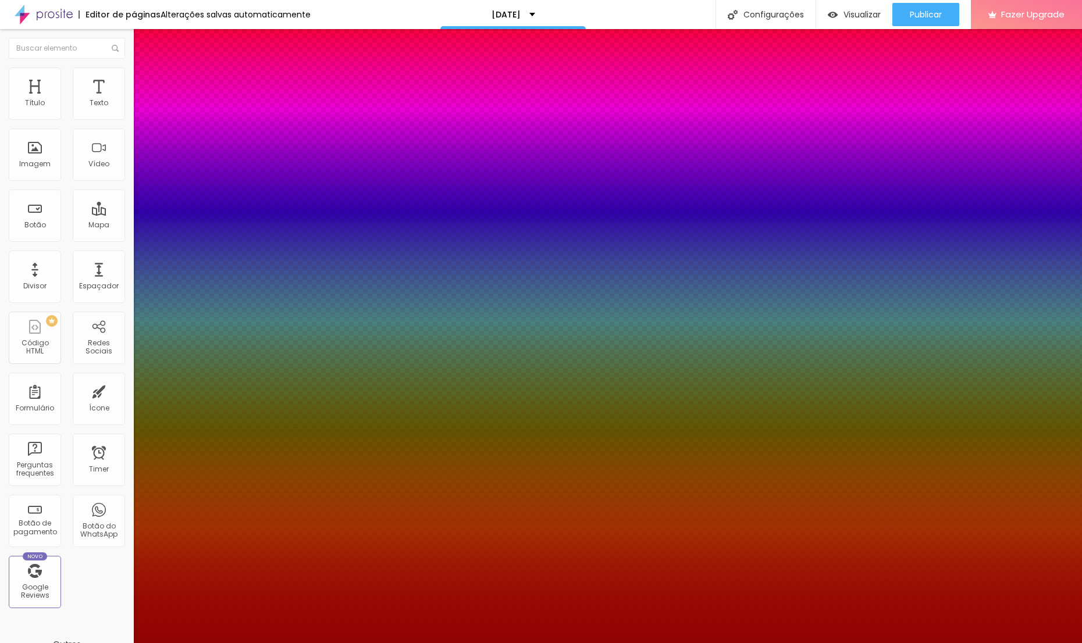
drag, startPoint x: 231, startPoint y: 344, endPoint x: 236, endPoint y: 353, distance: 9.6
click at [236, 353] on div at bounding box center [541, 321] width 1082 height 643
type input "1"
type input "0.5"
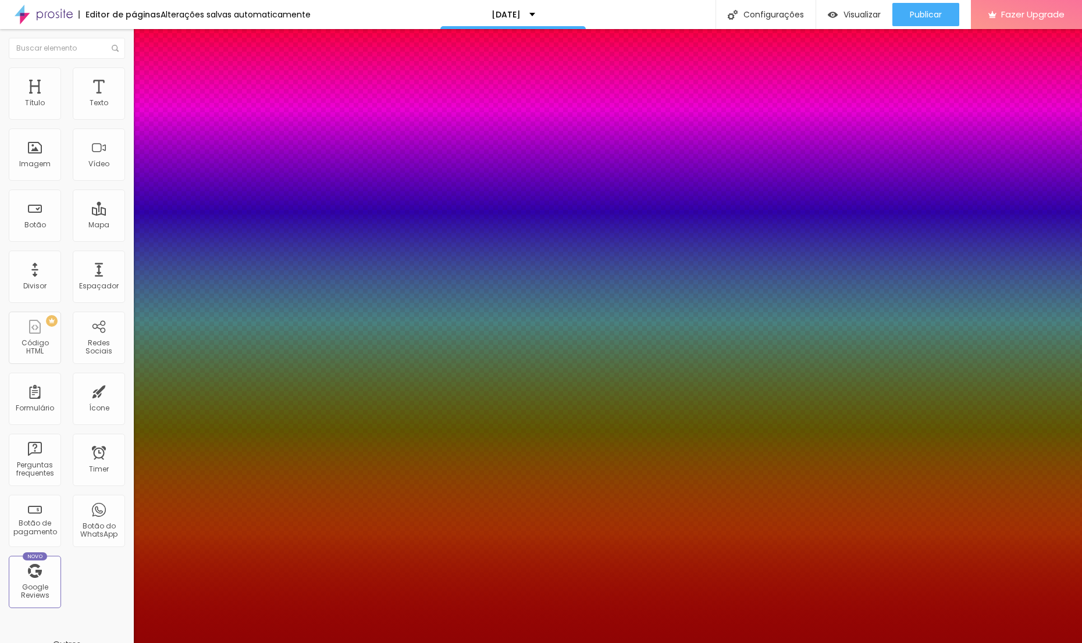
click at [89, 643] on div at bounding box center [541, 643] width 1082 height 0
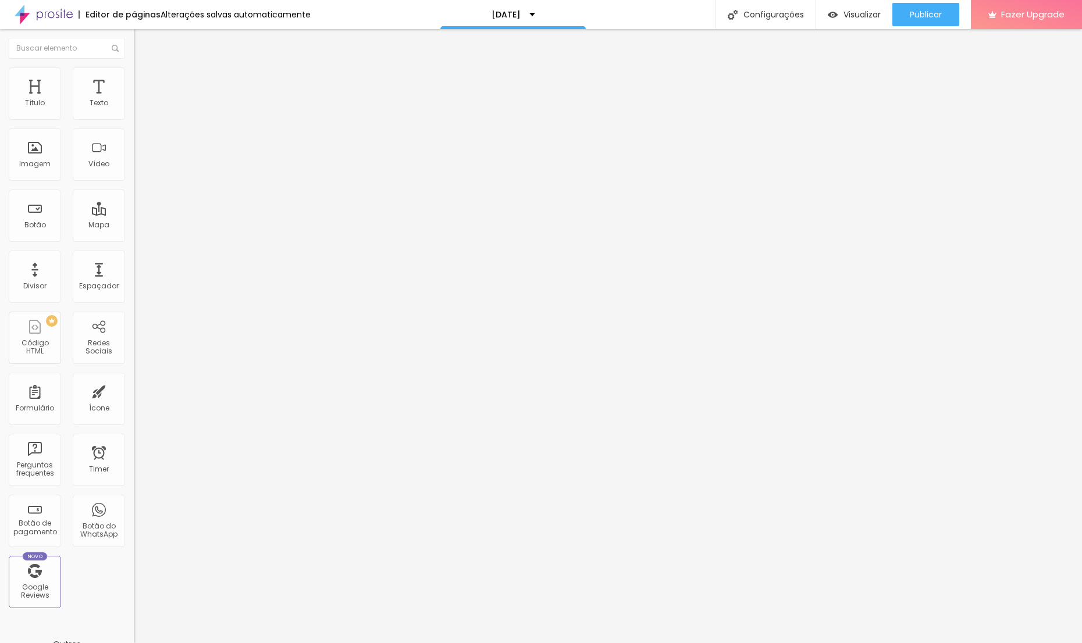
drag, startPoint x: 114, startPoint y: 395, endPoint x: 127, endPoint y: 393, distance: 13.1
click at [134, 395] on div "Editar Texto Estilo Avançado Tipografia Voltar ao padrão Sombra DESATIVADO Volt…" at bounding box center [201, 336] width 134 height 614
click at [759, 10] on div "Configurações" at bounding box center [765, 14] width 100 height 29
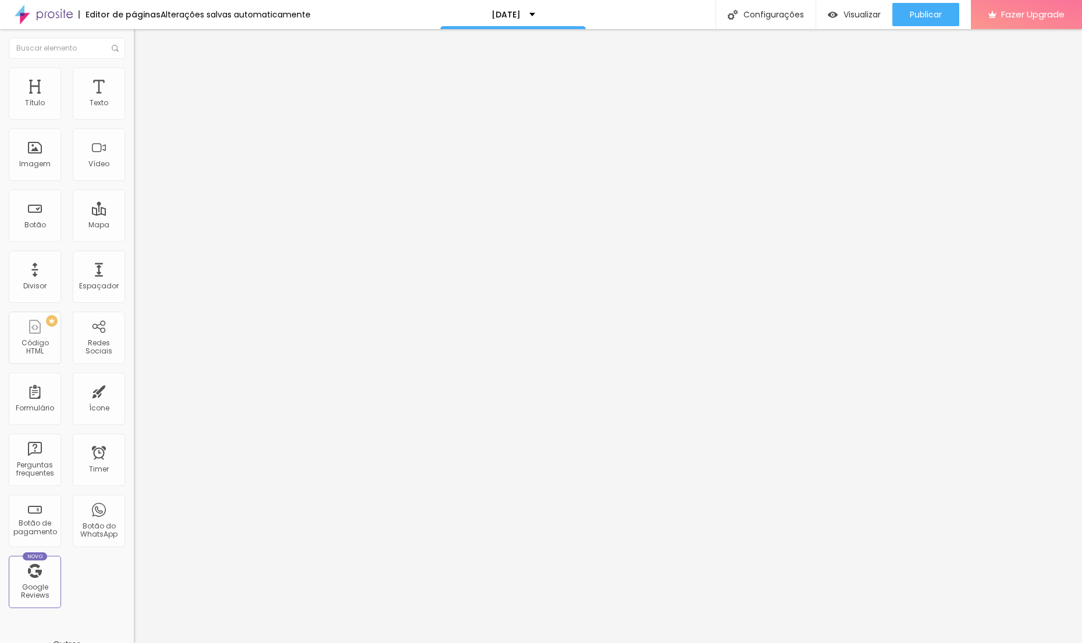
click at [144, 80] on span "Avançado" at bounding box center [163, 75] width 38 height 10
click at [134, 108] on div "Titulo 2 H2" at bounding box center [201, 103] width 134 height 10
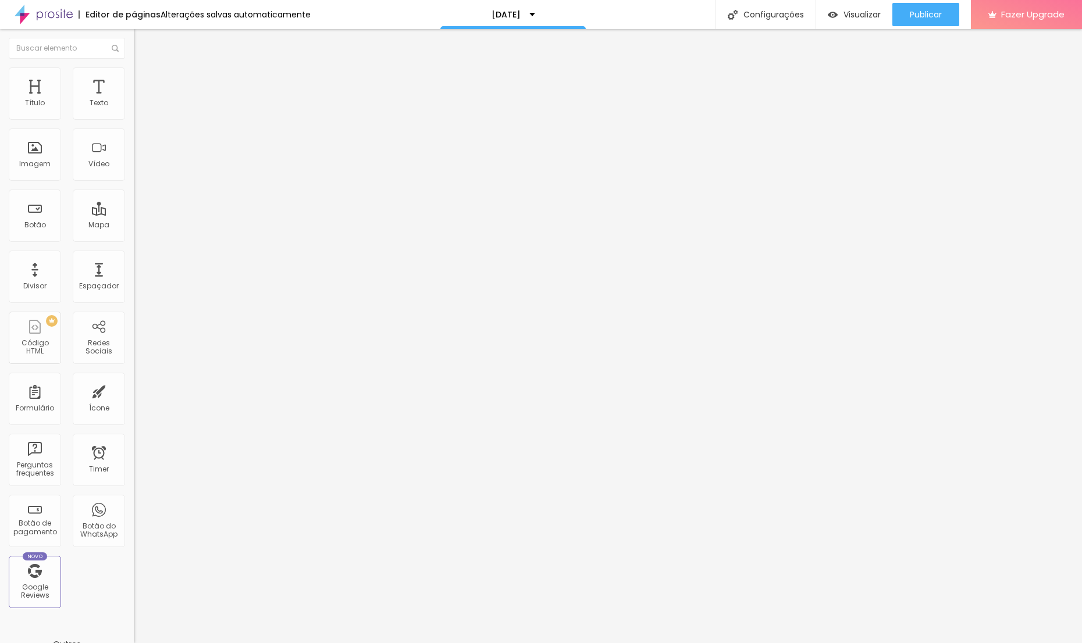
click at [144, 111] on span "Titulo 2" at bounding box center [163, 104] width 38 height 15
click at [134, 120] on span "Titulo 3" at bounding box center [150, 113] width 33 height 13
click at [134, 110] on span "Titulo 2" at bounding box center [153, 102] width 38 height 15
click at [138, 170] on icon "button" at bounding box center [141, 166] width 7 height 7
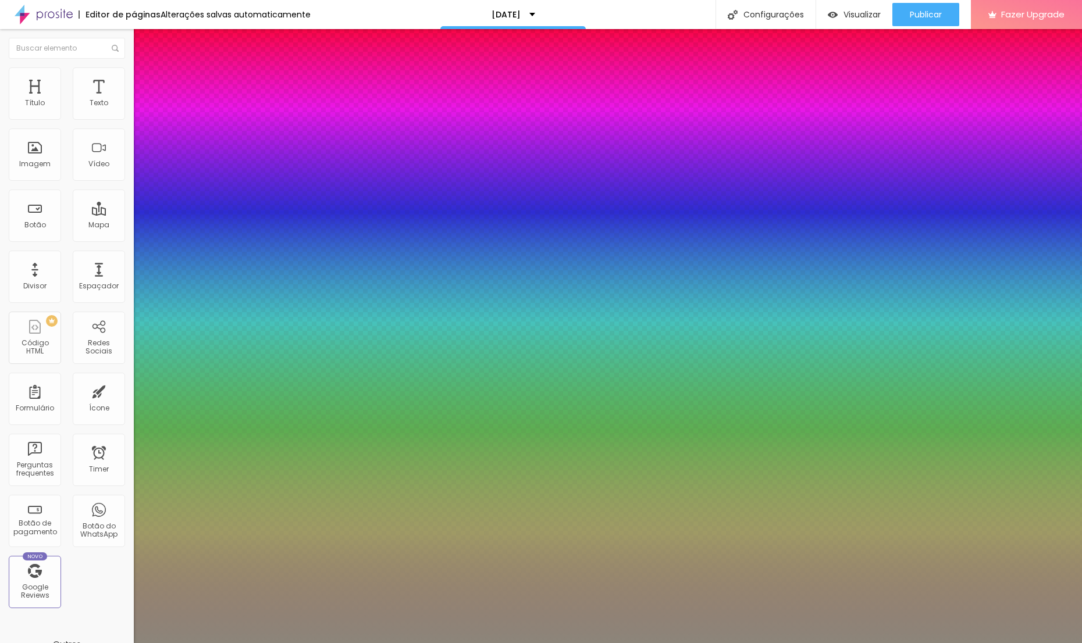
type input "1"
type input "0.5"
select select "Quicksand"
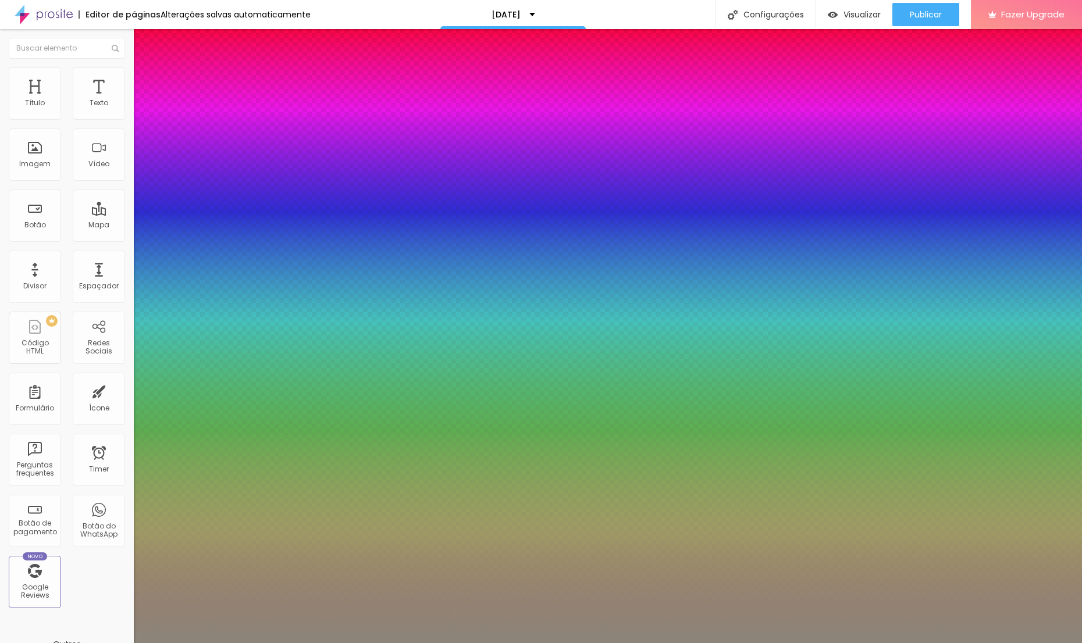
type input "1"
type input "0.5"
type input "1"
type input "0.5"
type input "1"
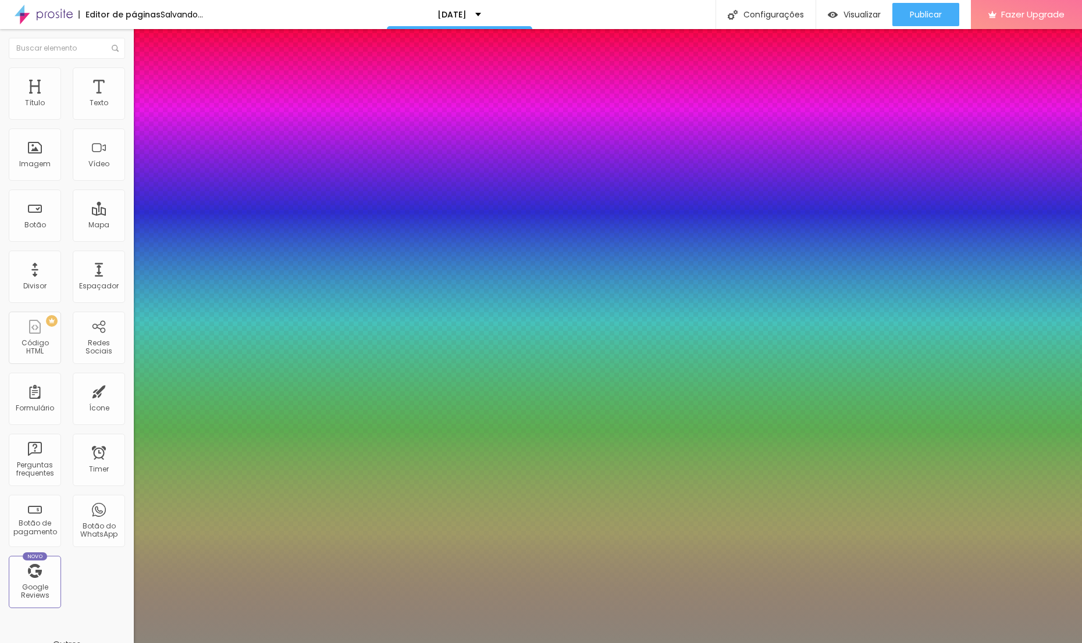
type input "0.5"
click at [521, 643] on div at bounding box center [541, 643] width 1082 height 0
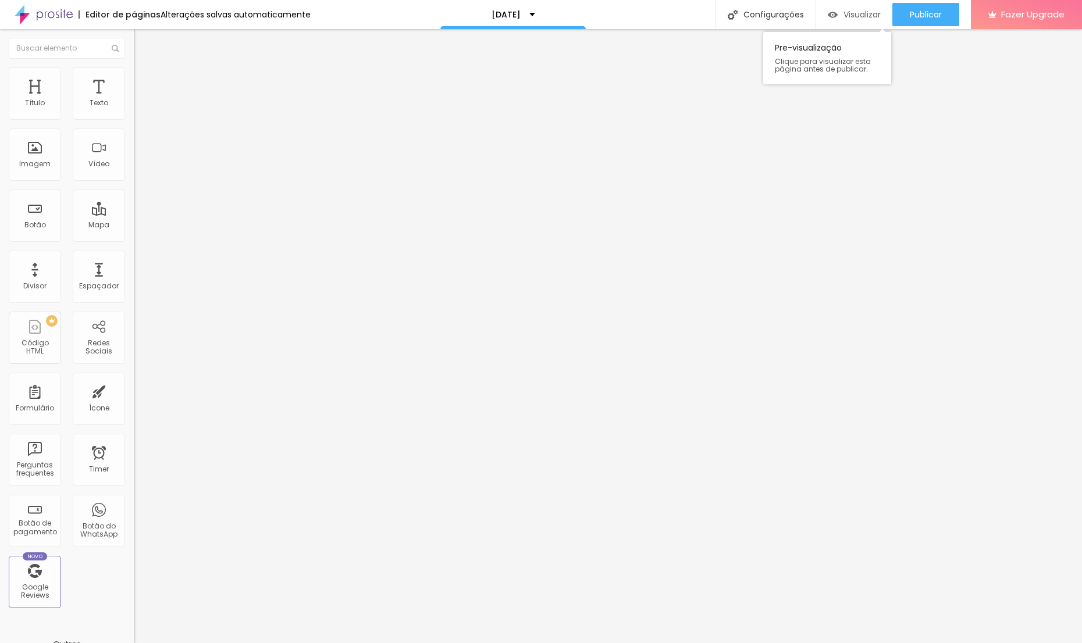
click at [860, 16] on span "Visualizar" at bounding box center [861, 14] width 37 height 9
click at [49, 519] on div "Botão de pagamento" at bounding box center [35, 527] width 46 height 17
click at [138, 113] on span "Criar botão de pagamento" at bounding box center [186, 108] width 97 height 10
type input "Ensaio de [DATE]"
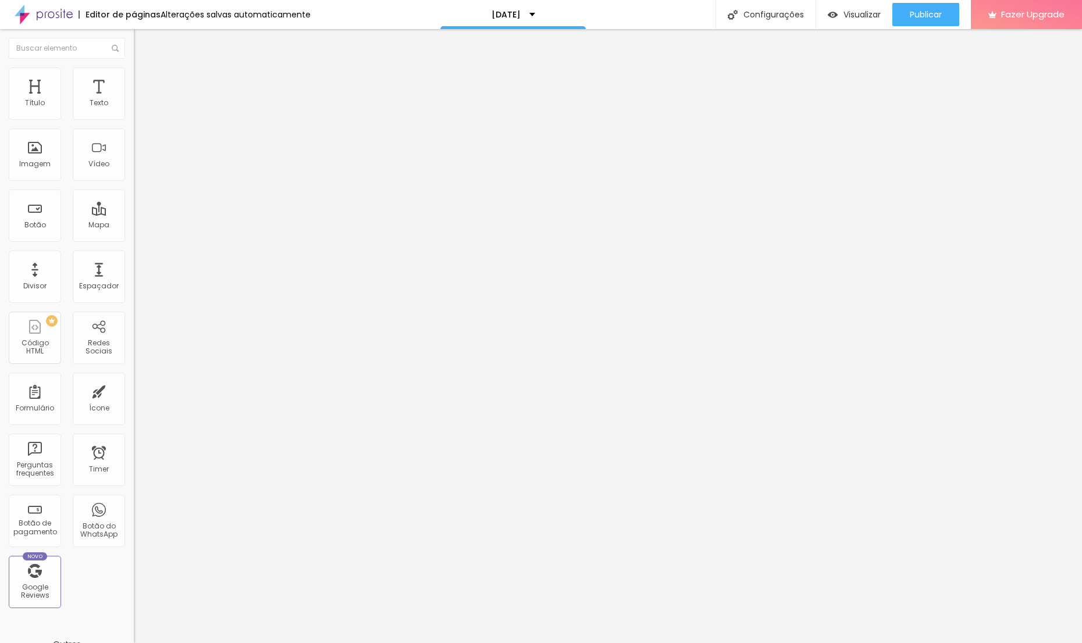
type input "R$ 280,00"
type textarea "G"
type textarea "Ensaio de [DATE]"
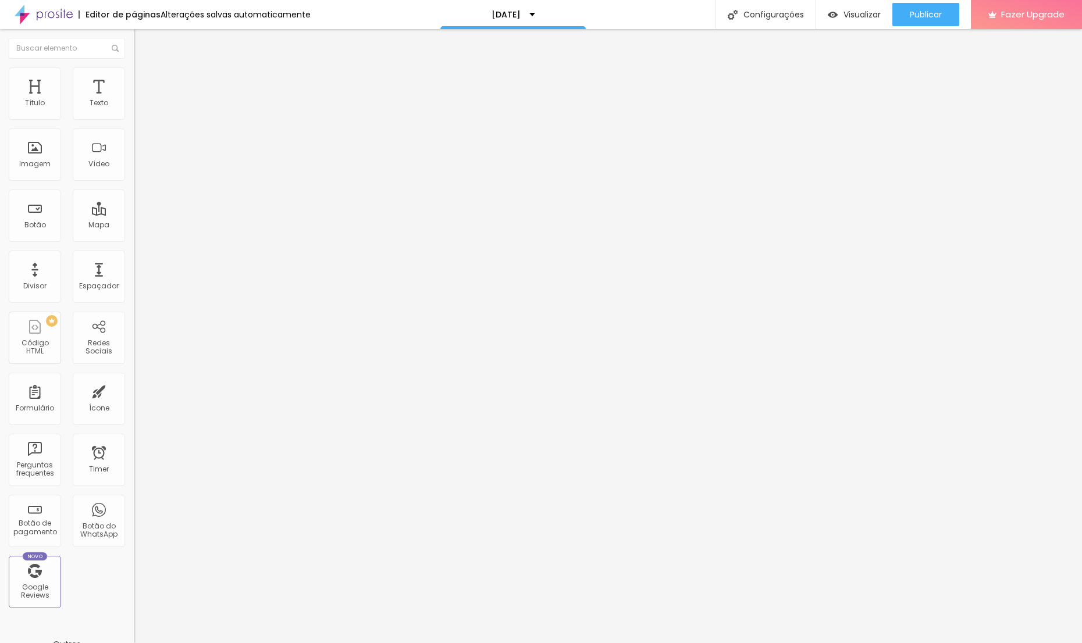
type input "Ensaio de [DATE] - [PERSON_NAME]"
type textarea "Ensaio de [DATE] [PERSON_NAME] e Fer Moro Fotos"
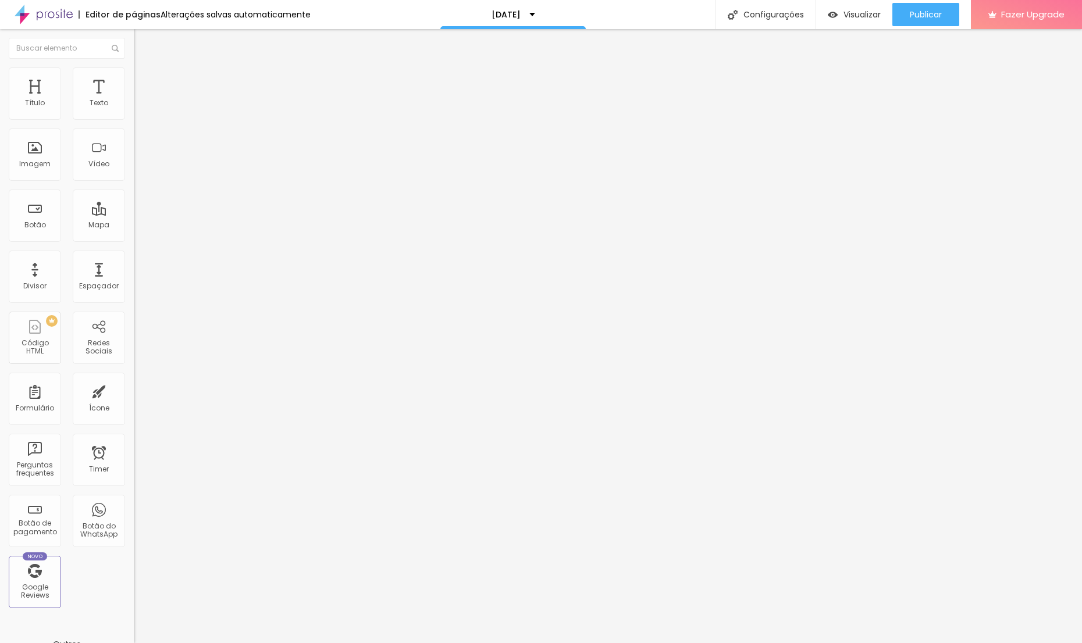
click at [134, 73] on img at bounding box center [139, 72] width 10 height 10
click at [134, 66] on img at bounding box center [139, 61] width 10 height 10
click at [134, 109] on input "Alboom [GEOGRAPHIC_DATA]" at bounding box center [204, 104] width 140 height 12
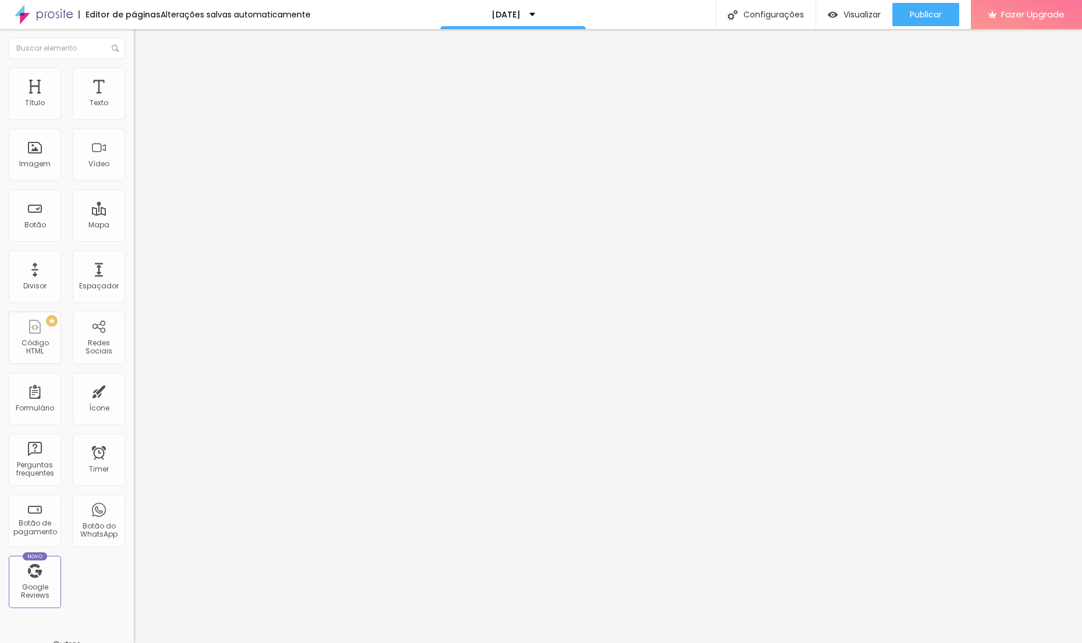
drag, startPoint x: 80, startPoint y: 135, endPoint x: 0, endPoint y: 123, distance: 80.7
click at [134, 123] on div "Endereço Alboom [GEOGRAPHIC_DATA] Alinhamento 15 Zoom" at bounding box center [201, 207] width 134 height 233
type input "c"
click at [134, 109] on input "[PERSON_NAME]" at bounding box center [204, 104] width 140 height 12
drag, startPoint x: 79, startPoint y: 132, endPoint x: 11, endPoint y: 133, distance: 67.5
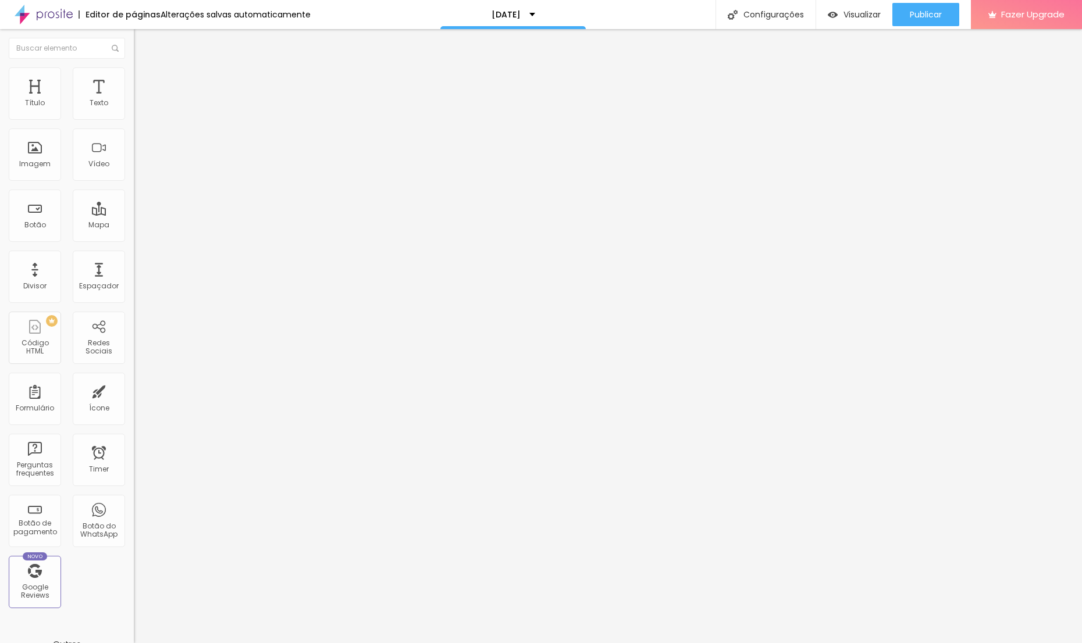
click at [134, 109] on input "[PERSON_NAME]" at bounding box center [204, 104] width 140 height 12
paste input "[PERSON_NAME] - [PERSON_NAME][GEOGRAPHIC_DATA]-010"
type input "[PERSON_NAME] - [PERSON_NAME][GEOGRAPHIC_DATA]-010"
click at [134, 76] on li "Estilo" at bounding box center [201, 73] width 134 height 12
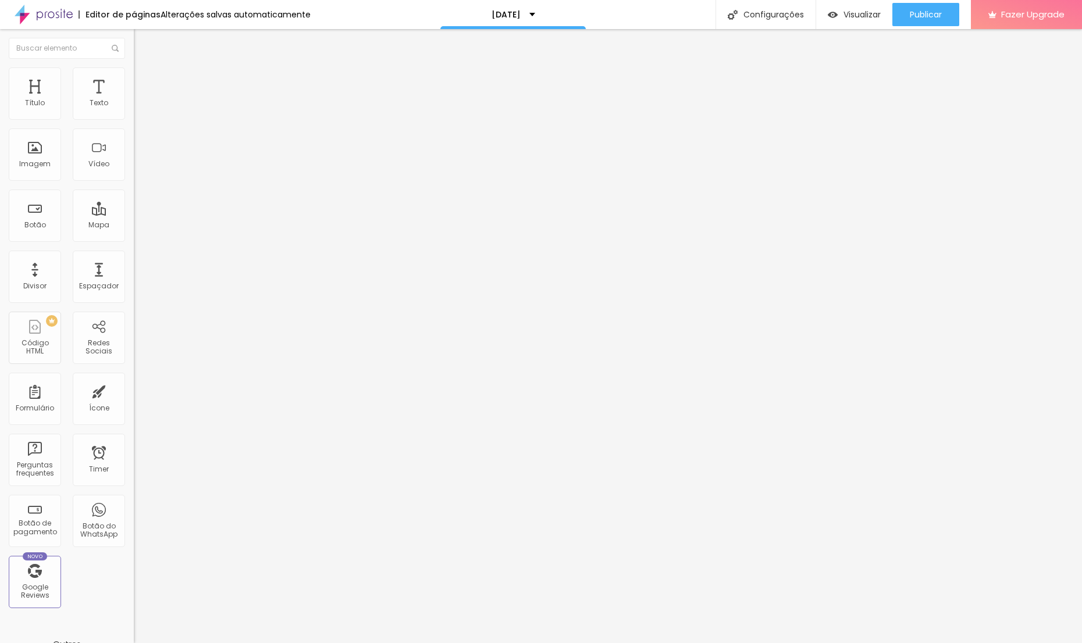
scroll to position [0, 0]
click at [144, 82] on span "Avançado" at bounding box center [163, 87] width 38 height 10
click at [144, 69] on span "Conteúdo" at bounding box center [162, 64] width 36 height 10
click at [151, 128] on div "Conectar" at bounding box center [172, 116] width 42 height 23
click at [151, 121] on div "Conectar" at bounding box center [172, 116] width 42 height 10
